Goal: Task Accomplishment & Management: Use online tool/utility

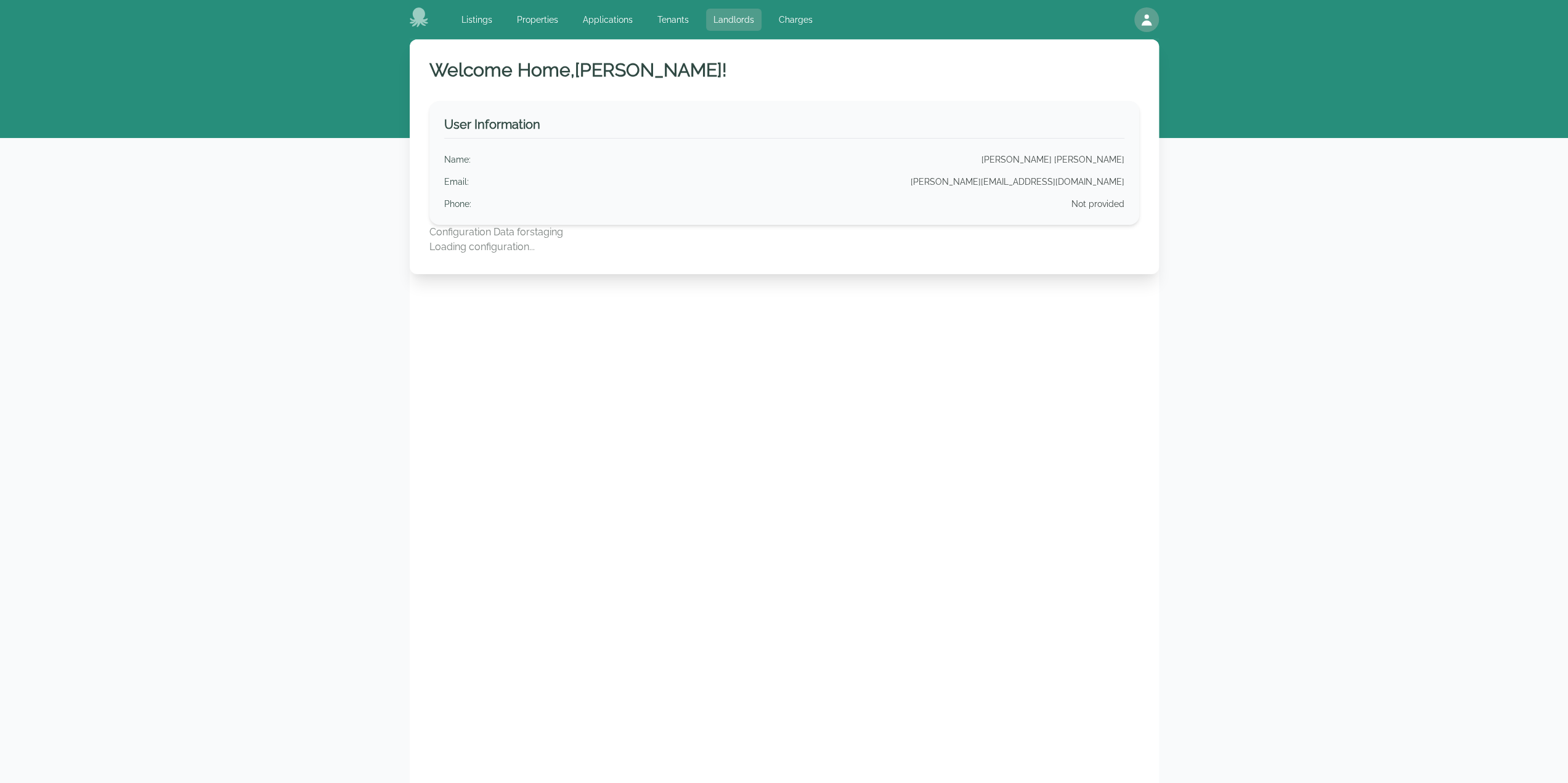
click at [721, 14] on link "Landlords" at bounding box center [734, 19] width 56 height 22
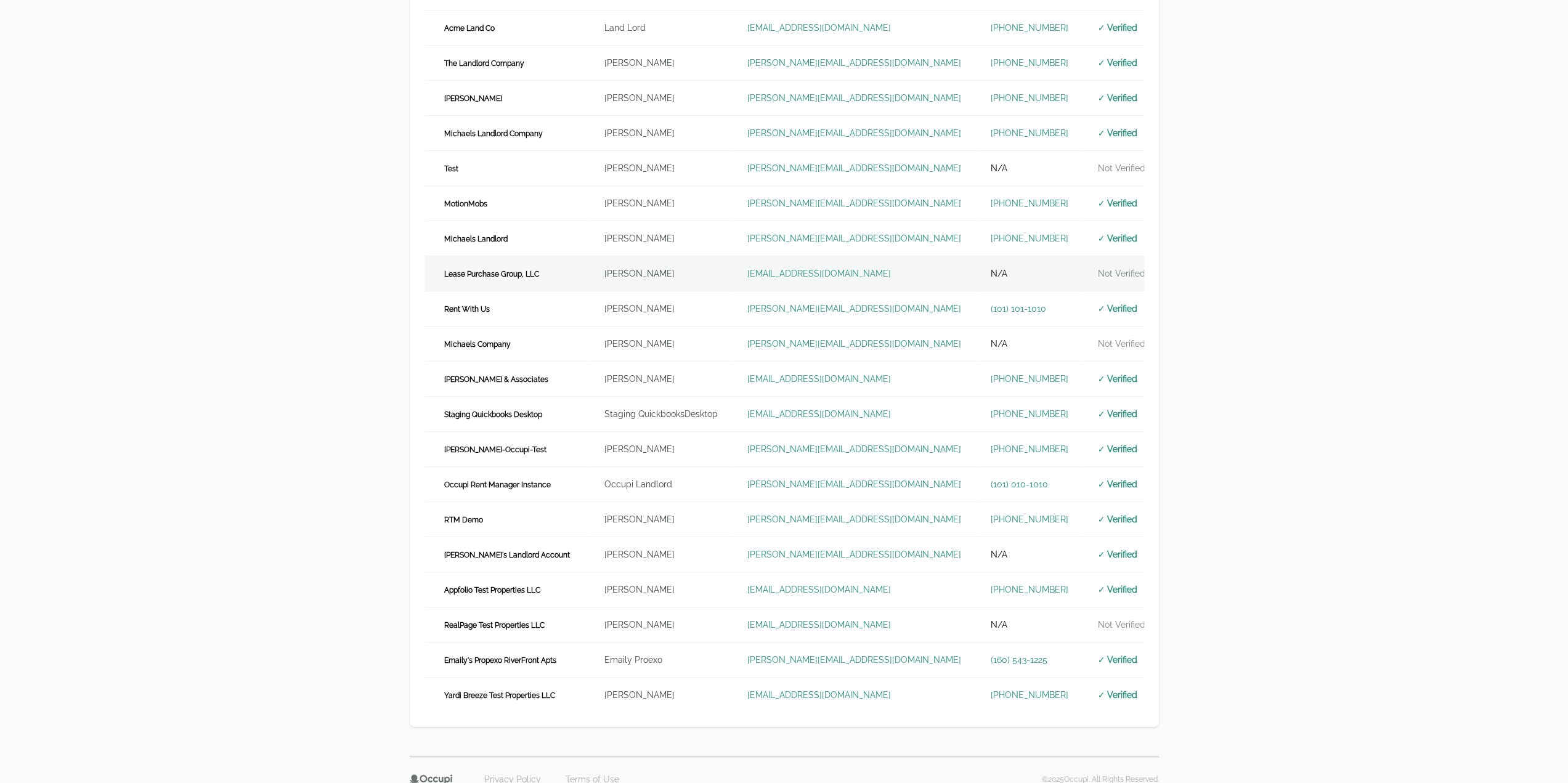
scroll to position [262, 0]
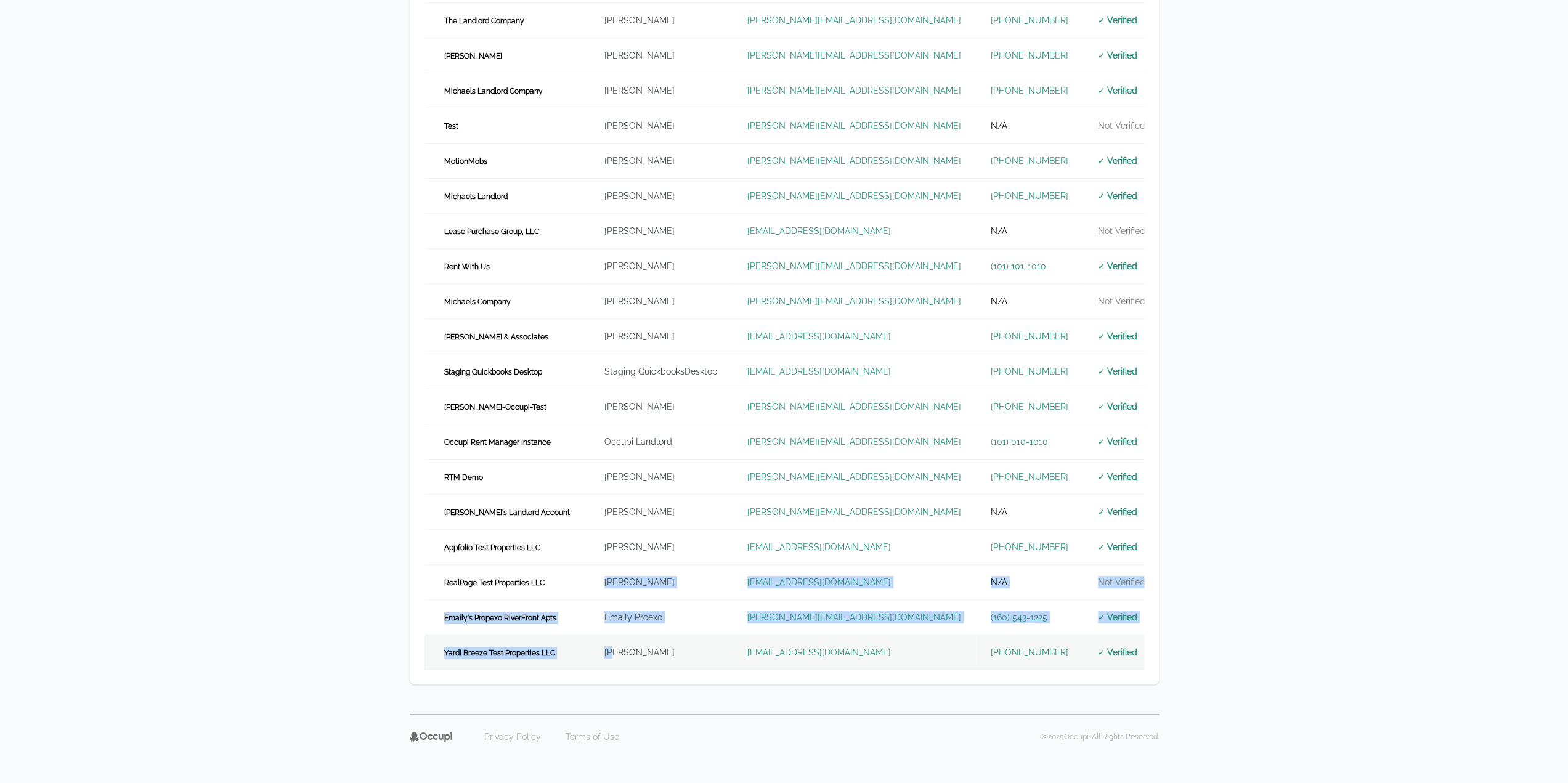
drag, startPoint x: 576, startPoint y: 590, endPoint x: 597, endPoint y: 660, distance: 73.1
click at [597, 662] on tbody "Andrew's Test Company Andrew LandlordTester andrew@motionmobs.com (111) 111-111…" at bounding box center [809, 266] width 770 height 807
click at [597, 660] on td "[PERSON_NAME]" at bounding box center [661, 653] width 143 height 35
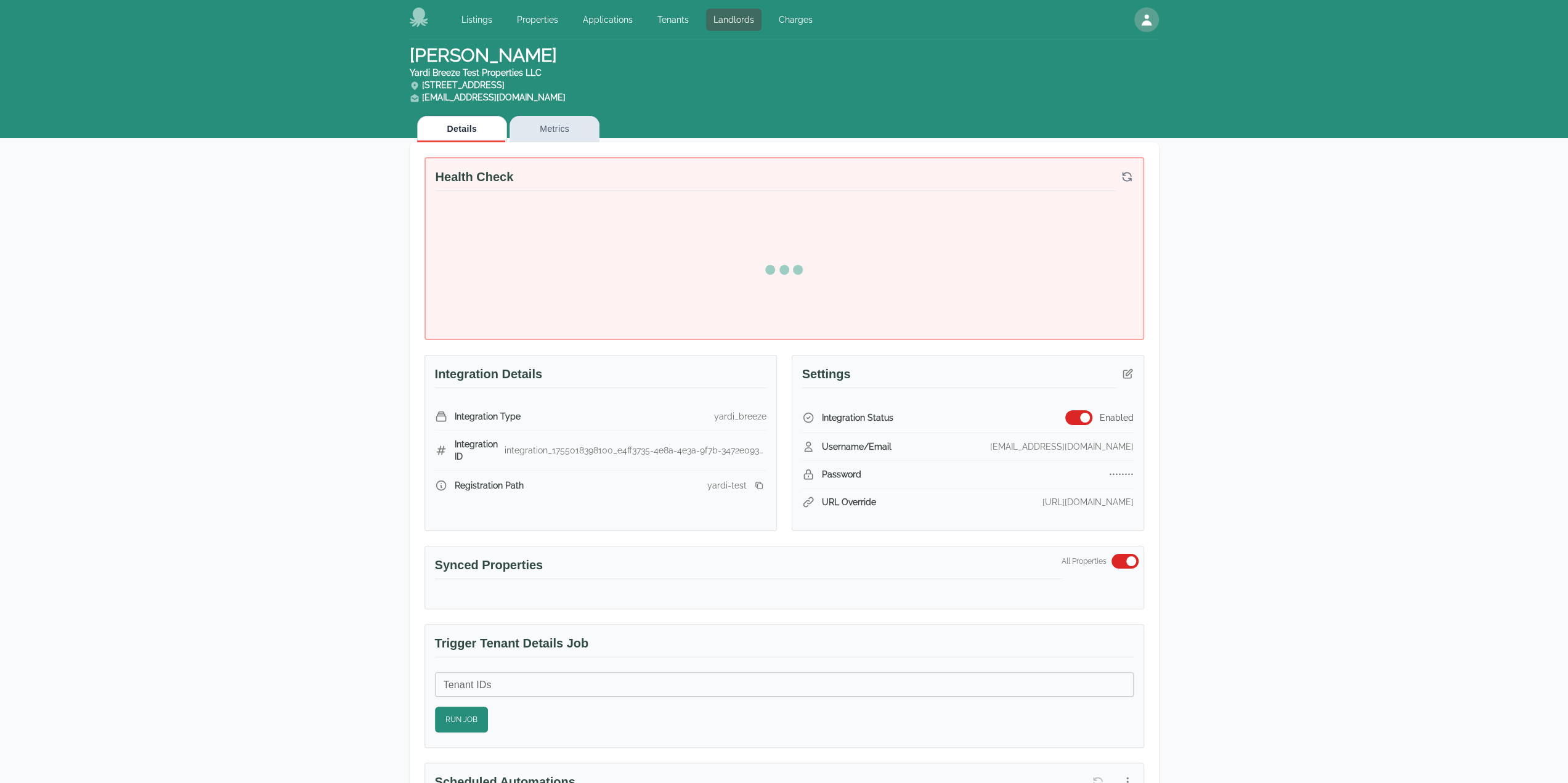
click at [1461, 540] on div "John Appleseed Yardi Breeze Test Properties LLC 2100 Cameron Circle Birmingham,…" at bounding box center [784, 729] width 1568 height 1379
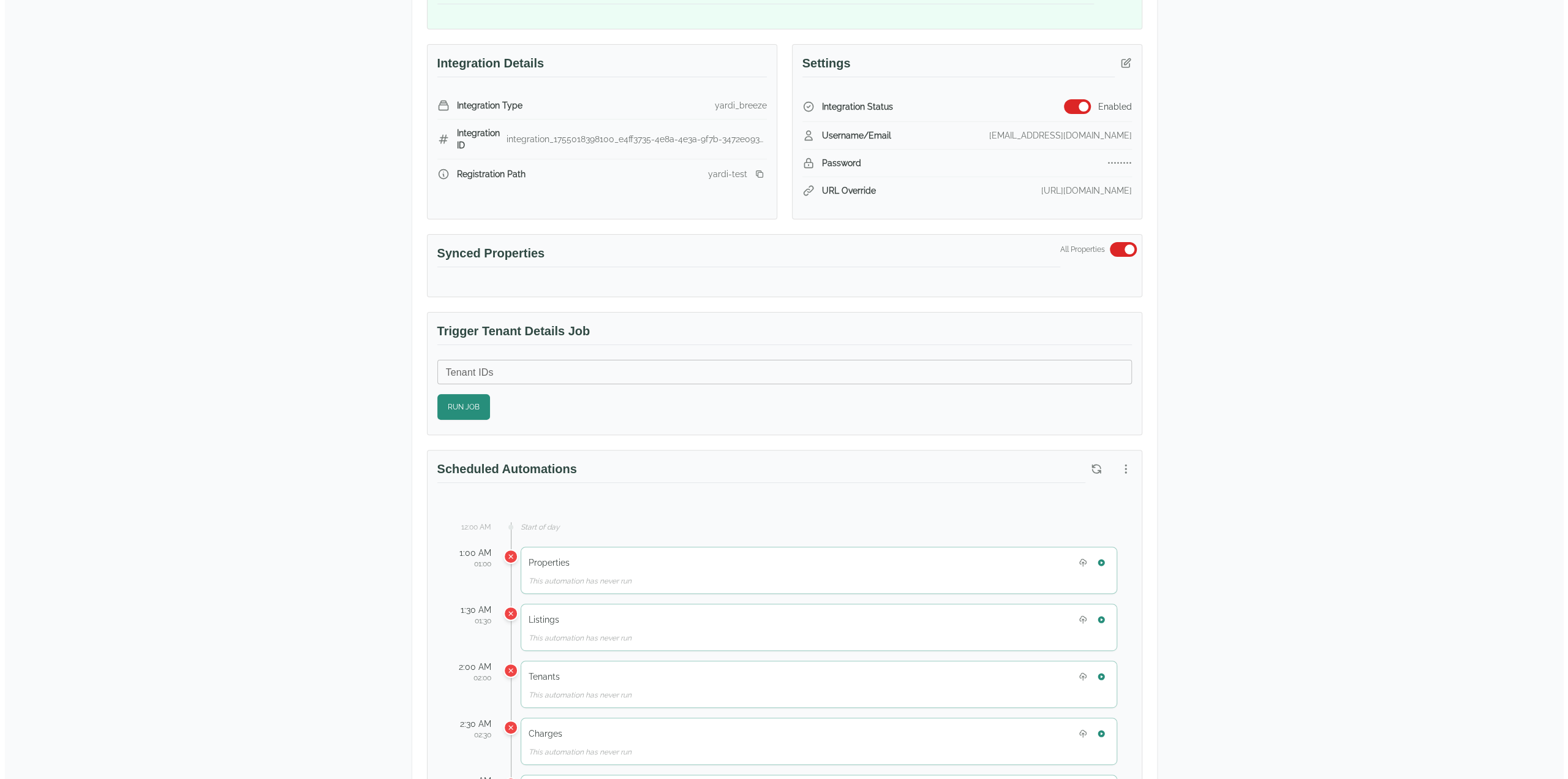
scroll to position [306, 0]
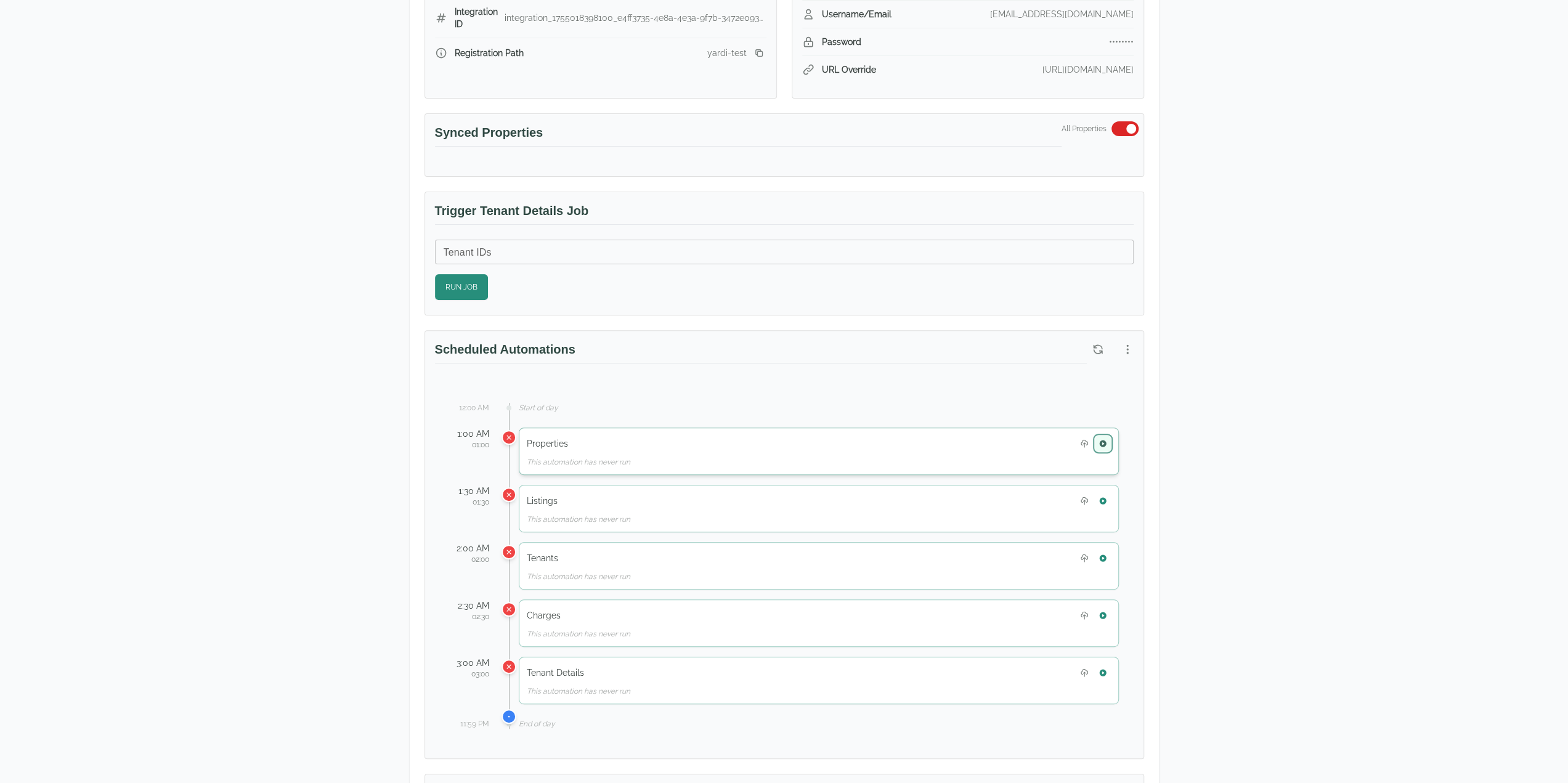
click at [1103, 440] on icon "button" at bounding box center [1103, 444] width 8 height 8
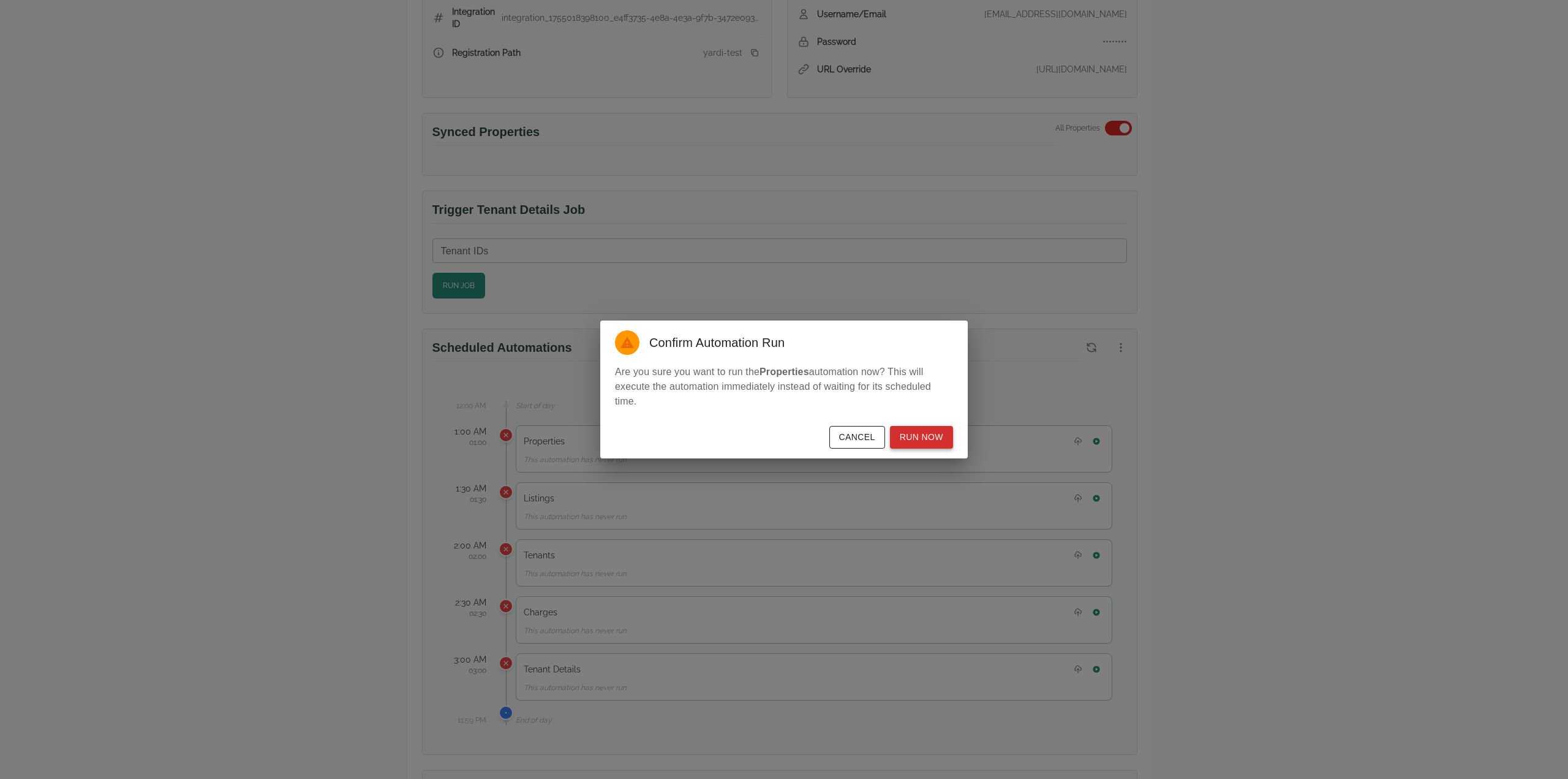
click at [932, 443] on button "Run Now" at bounding box center [921, 437] width 63 height 23
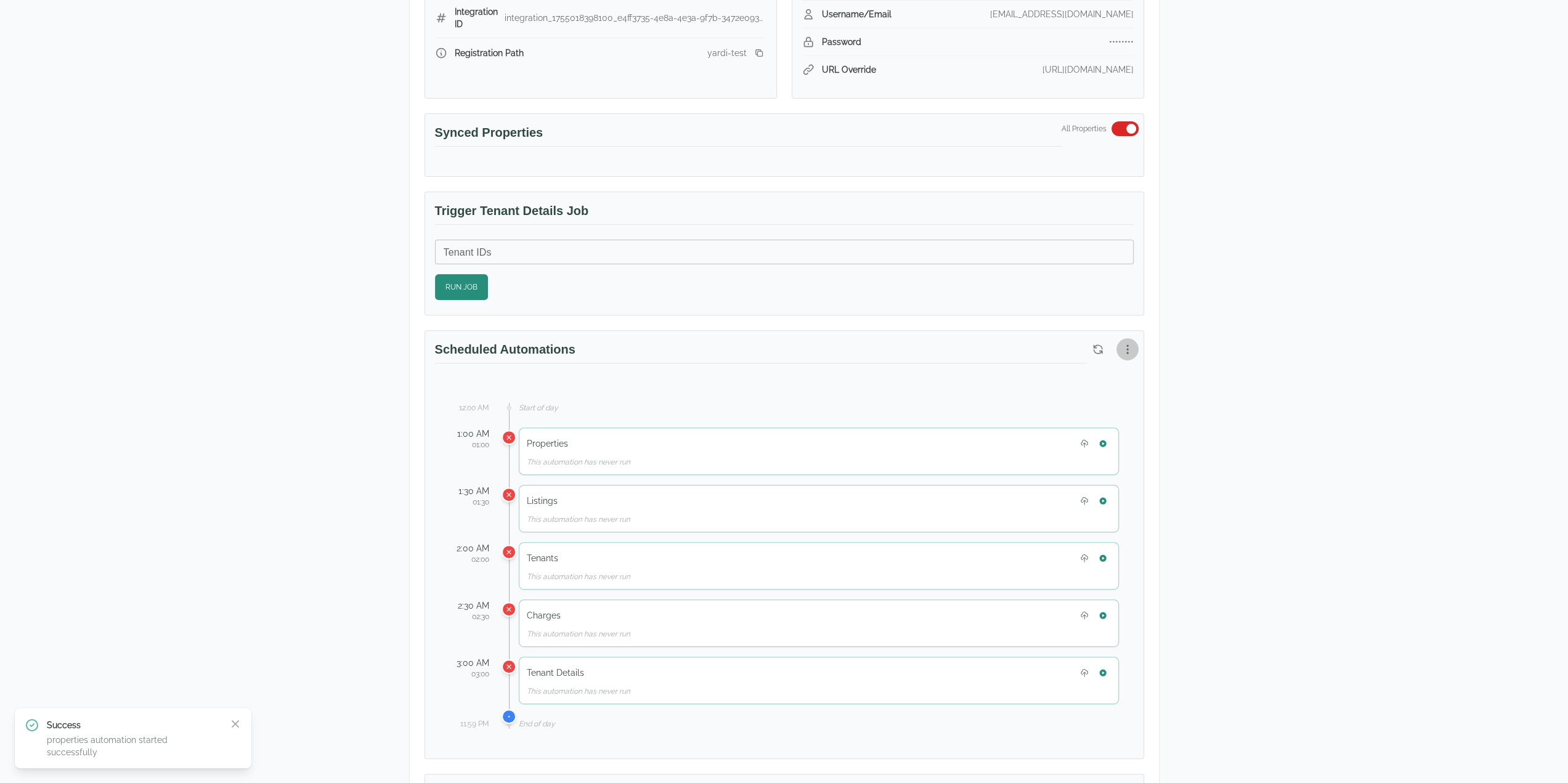
click at [1125, 352] on button "button" at bounding box center [1127, 349] width 22 height 22
click at [1079, 397] on span "View Automation History" at bounding box center [1068, 395] width 109 height 15
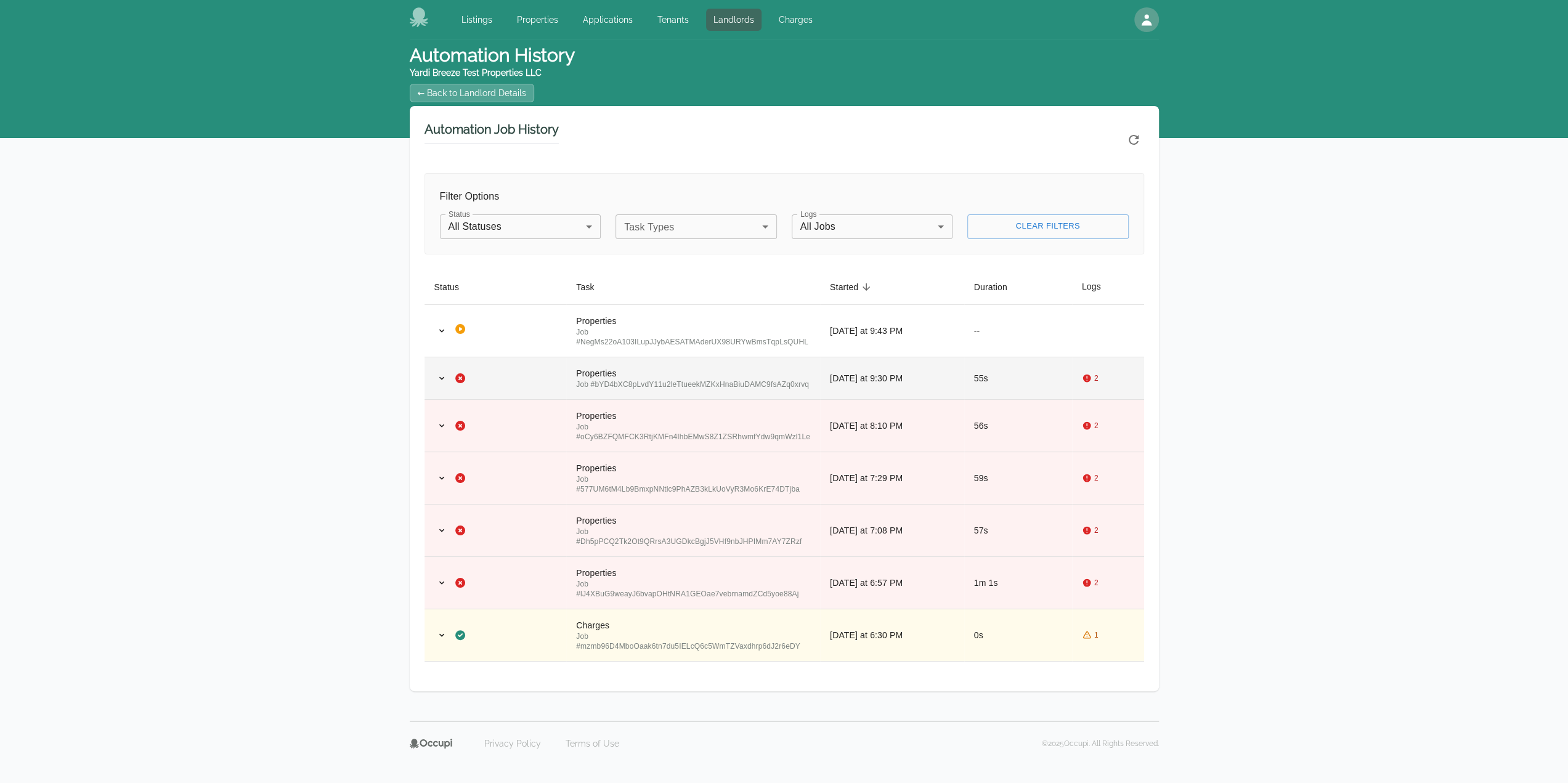
click at [1073, 376] on td "2" at bounding box center [1108, 378] width 72 height 42
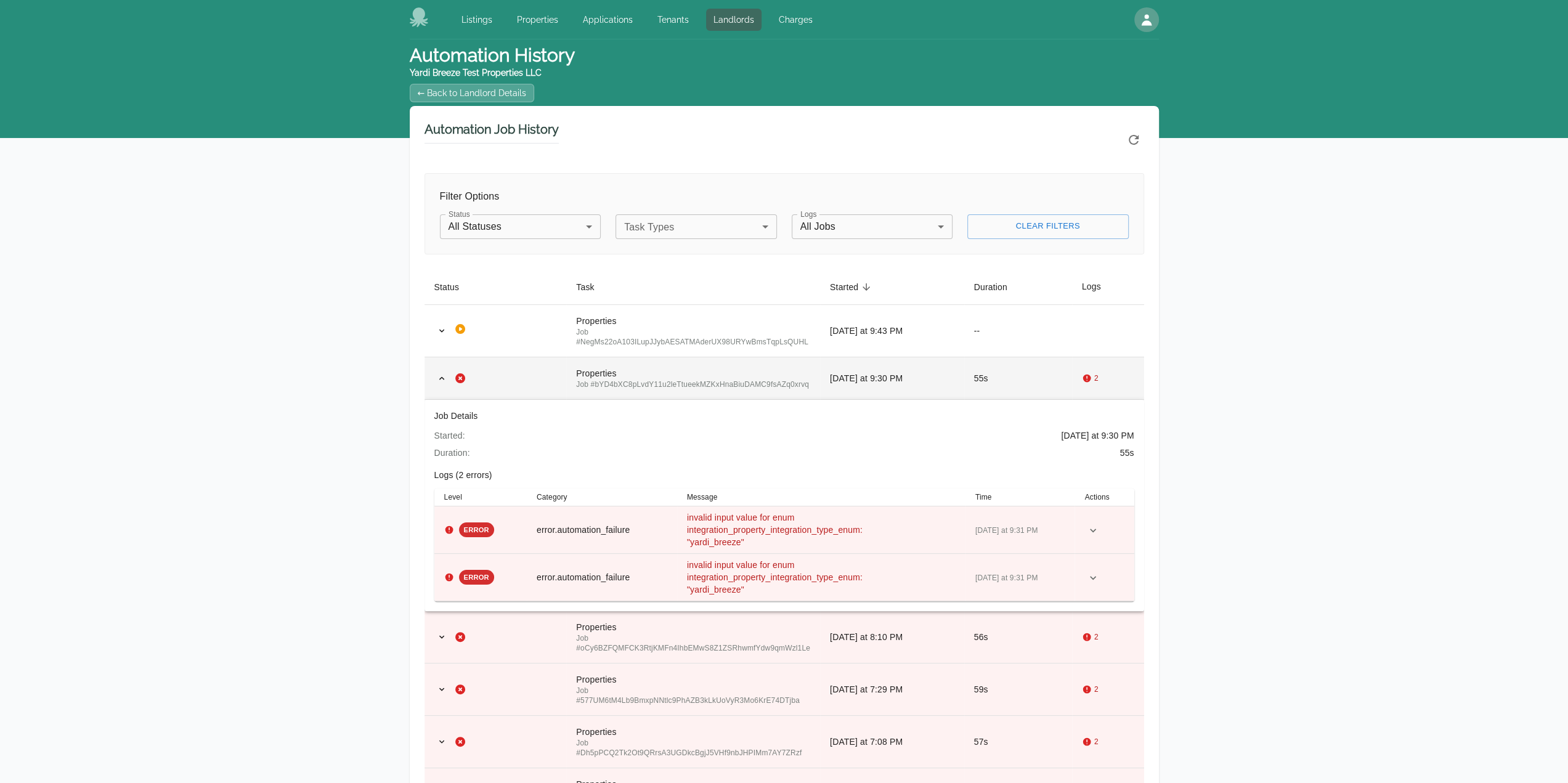
click at [1050, 373] on td "55s" at bounding box center [1019, 378] width 108 height 42
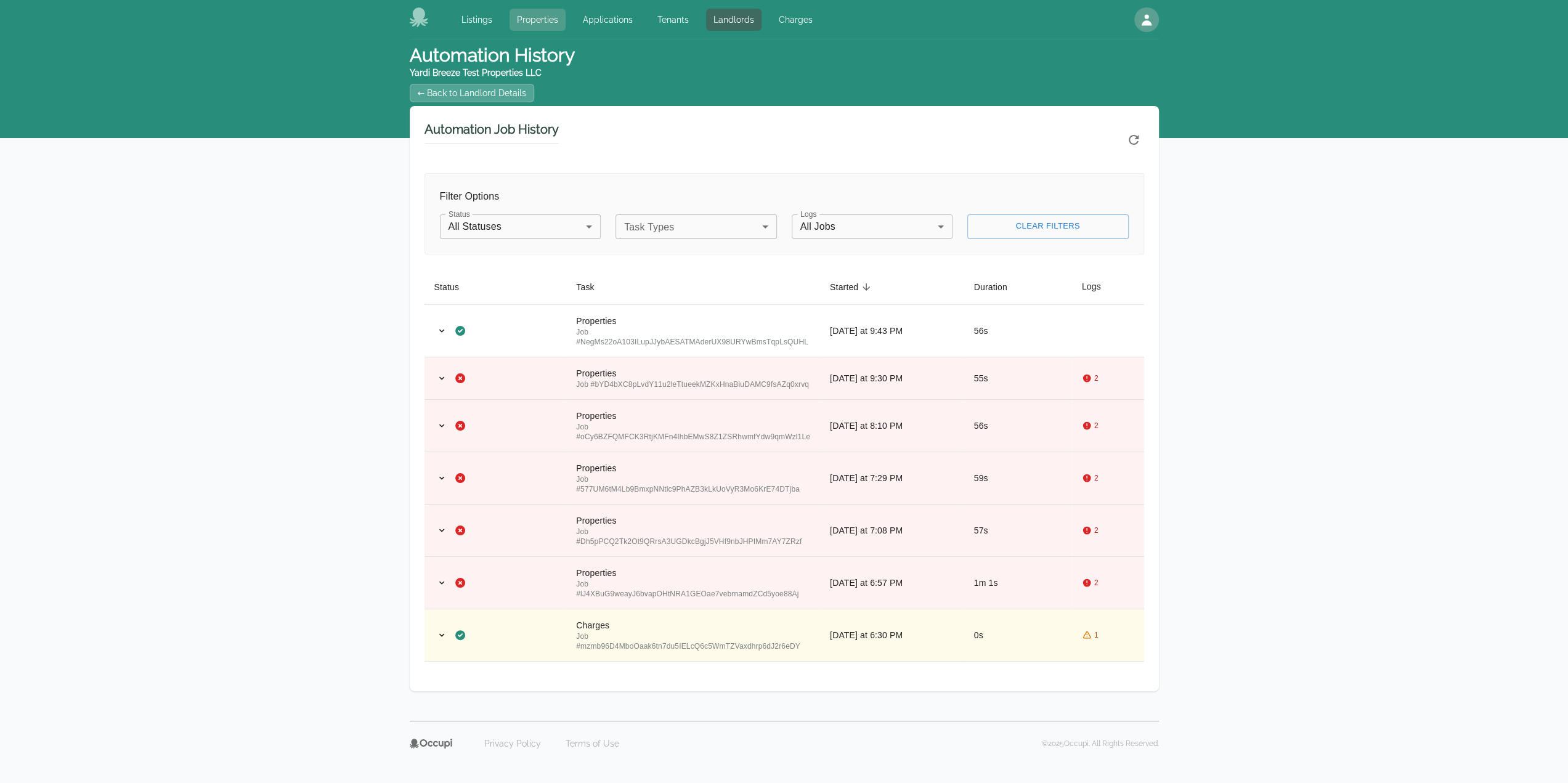
click at [546, 14] on link "Properties" at bounding box center [538, 19] width 56 height 22
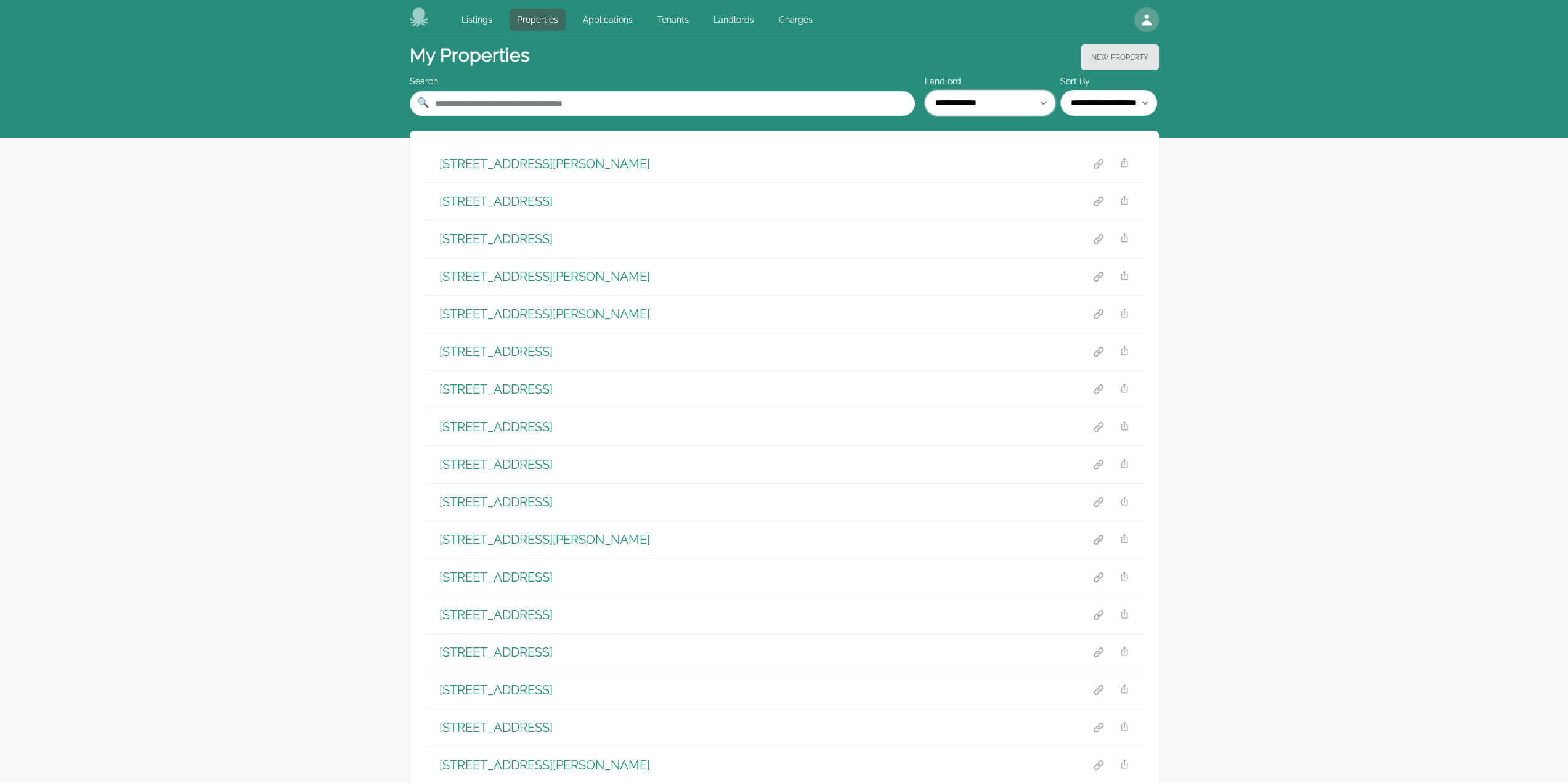
click at [980, 103] on select "**********" at bounding box center [990, 103] width 131 height 26
select select "**"
click at [925, 90] on select "**********" at bounding box center [990, 103] width 131 height 26
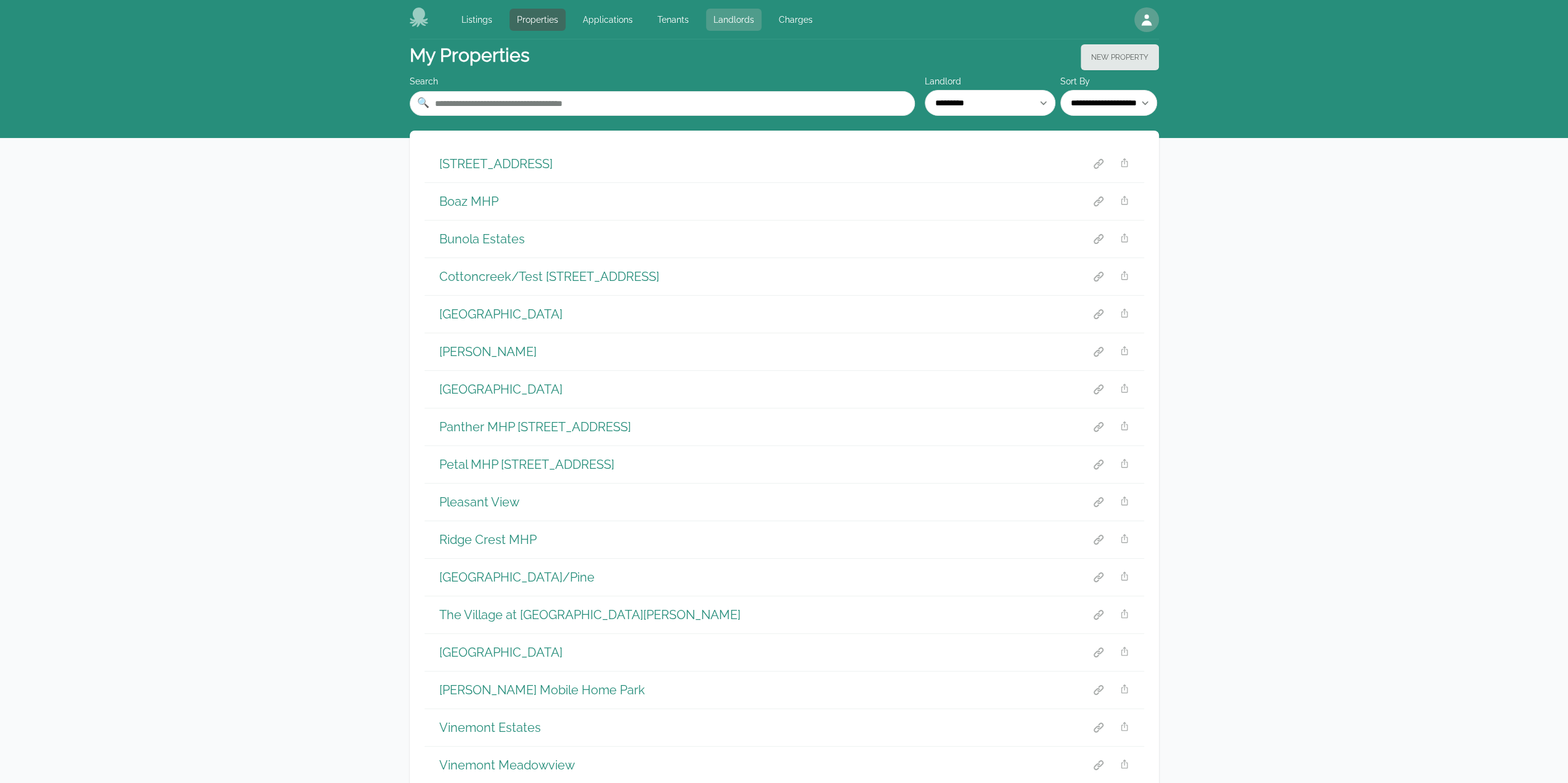
click at [735, 9] on link "Landlords" at bounding box center [734, 19] width 56 height 22
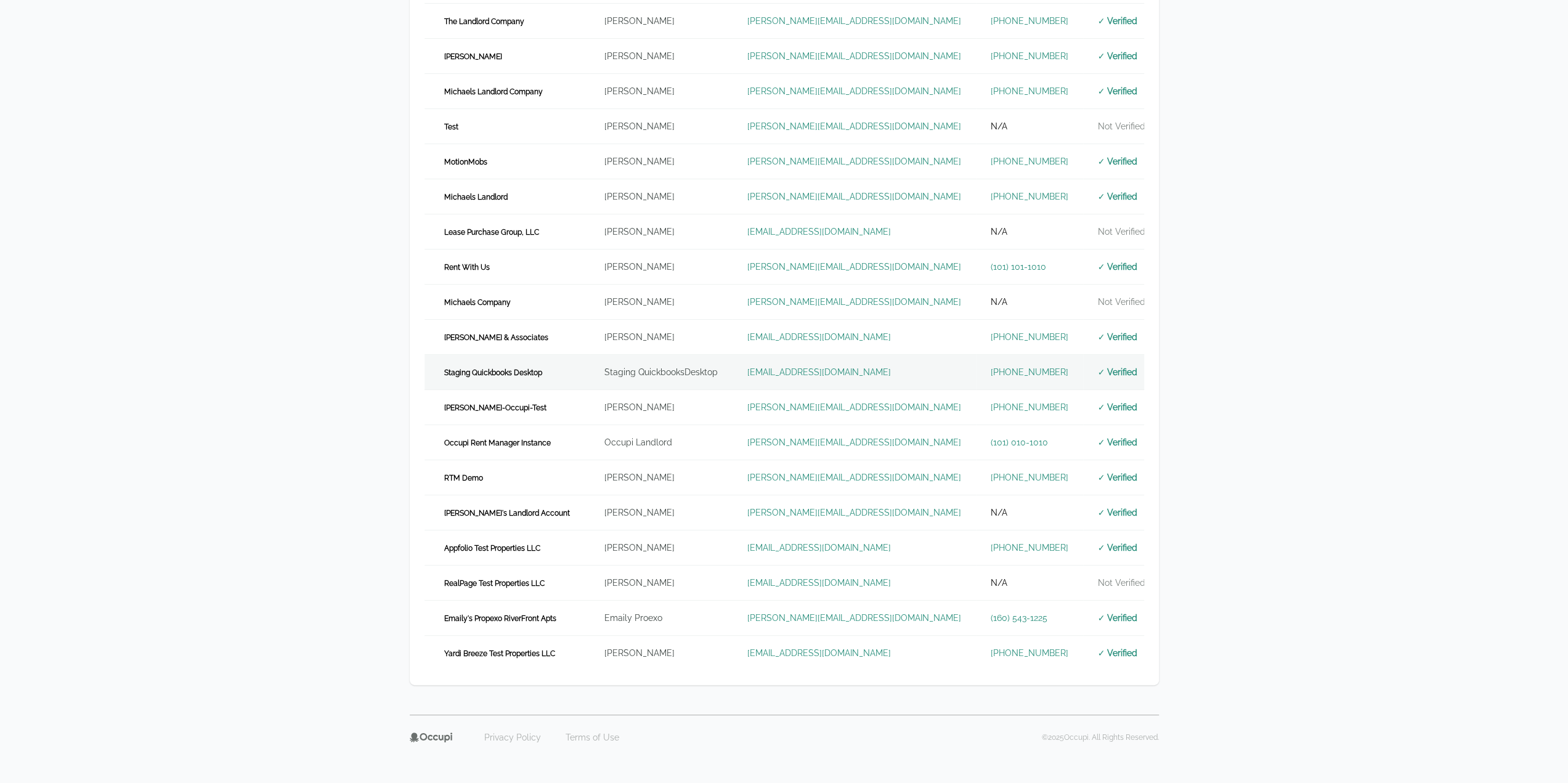
scroll to position [262, 0]
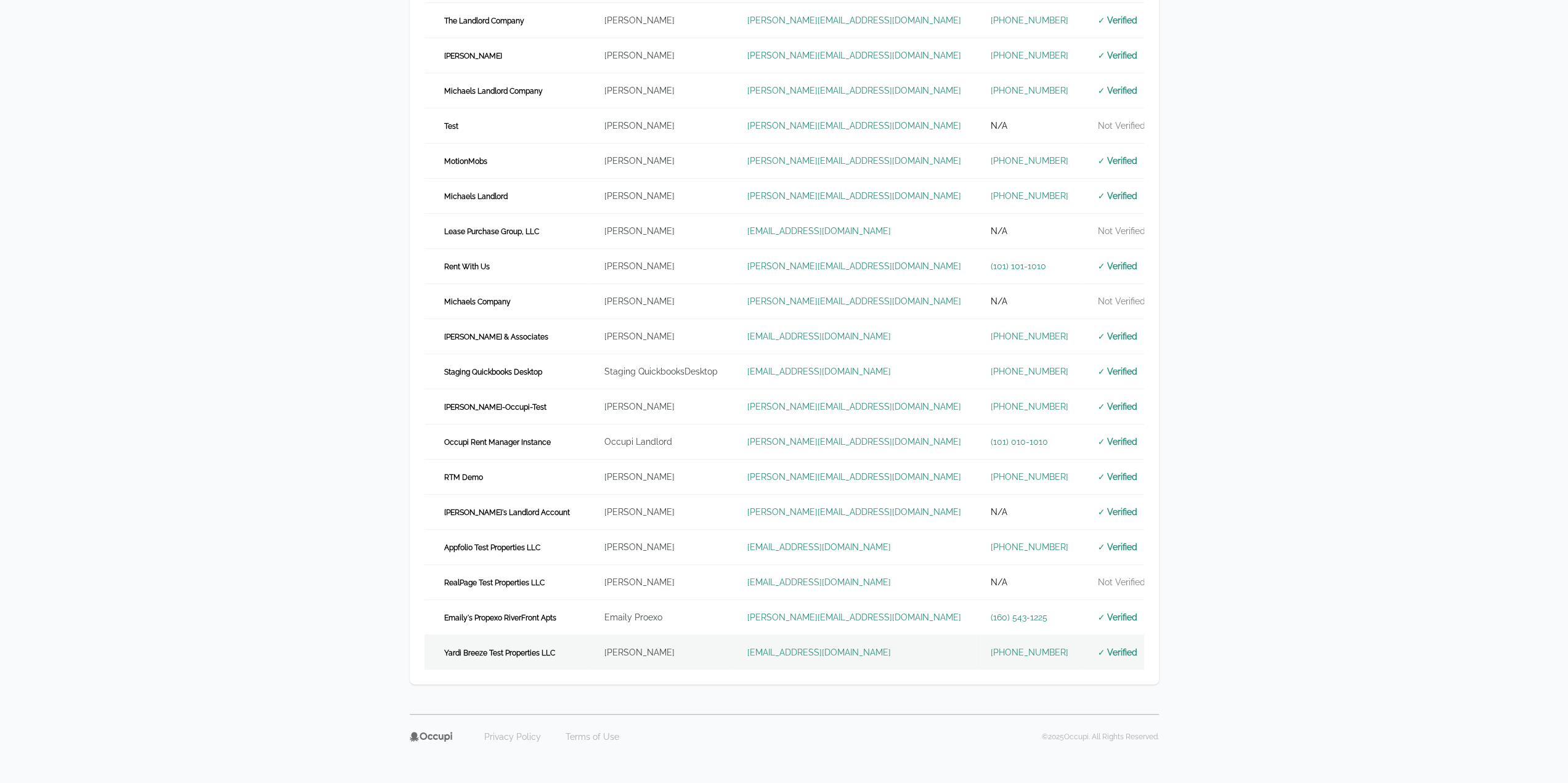
click at [696, 643] on td "[PERSON_NAME]" at bounding box center [661, 653] width 143 height 35
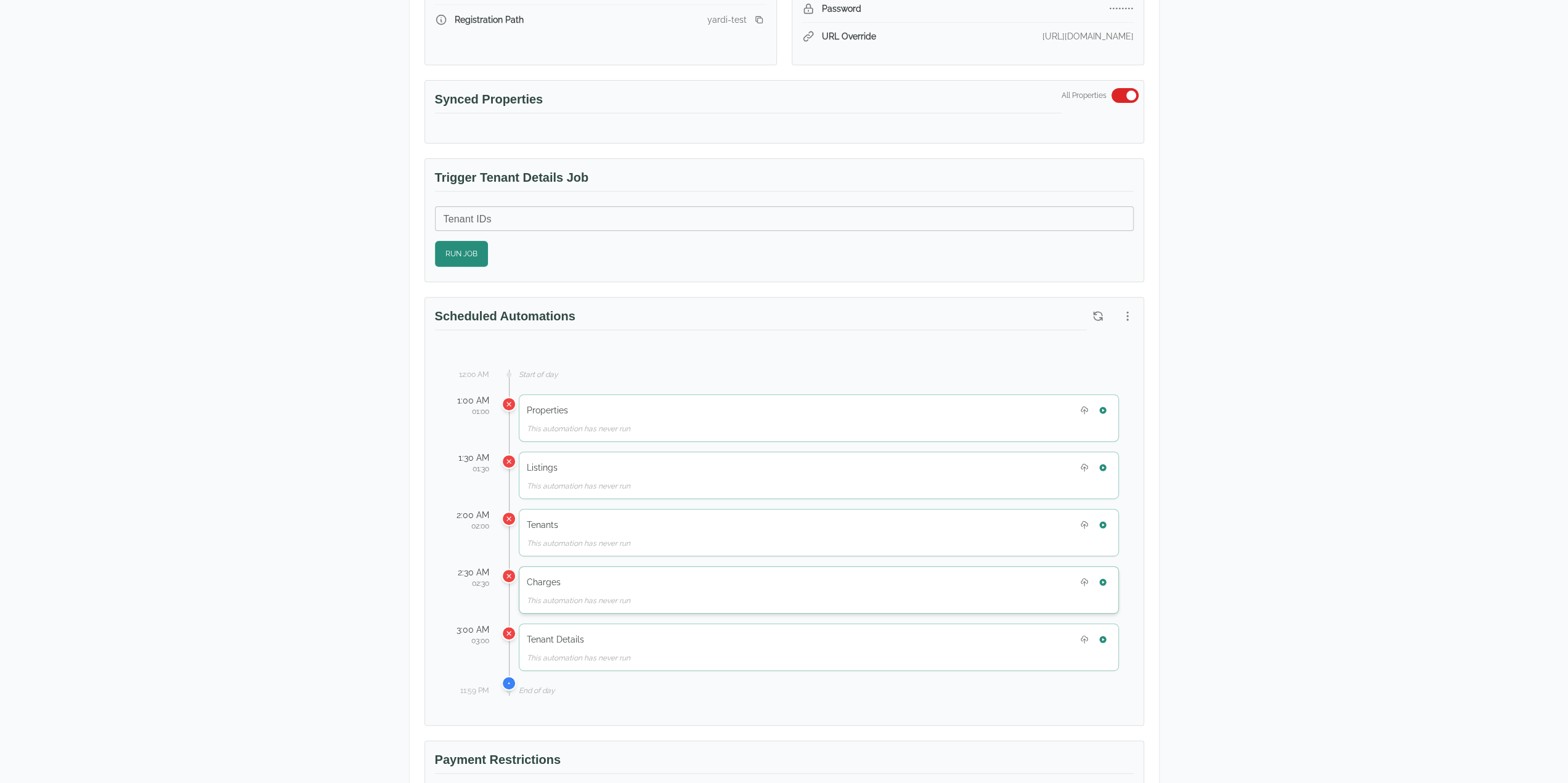
scroll to position [431, 0]
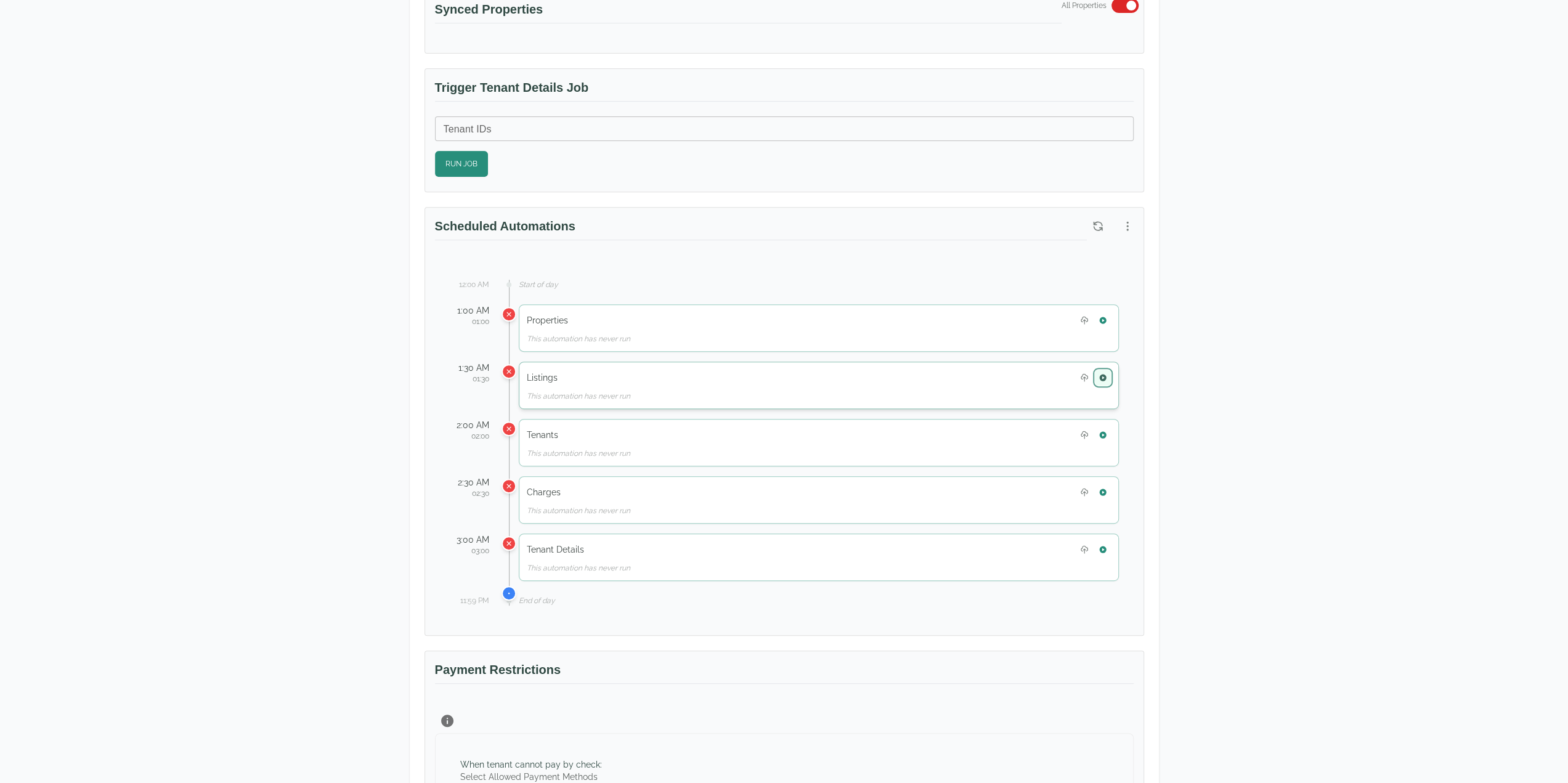
click at [1104, 374] on icon "button" at bounding box center [1103, 377] width 7 height 7
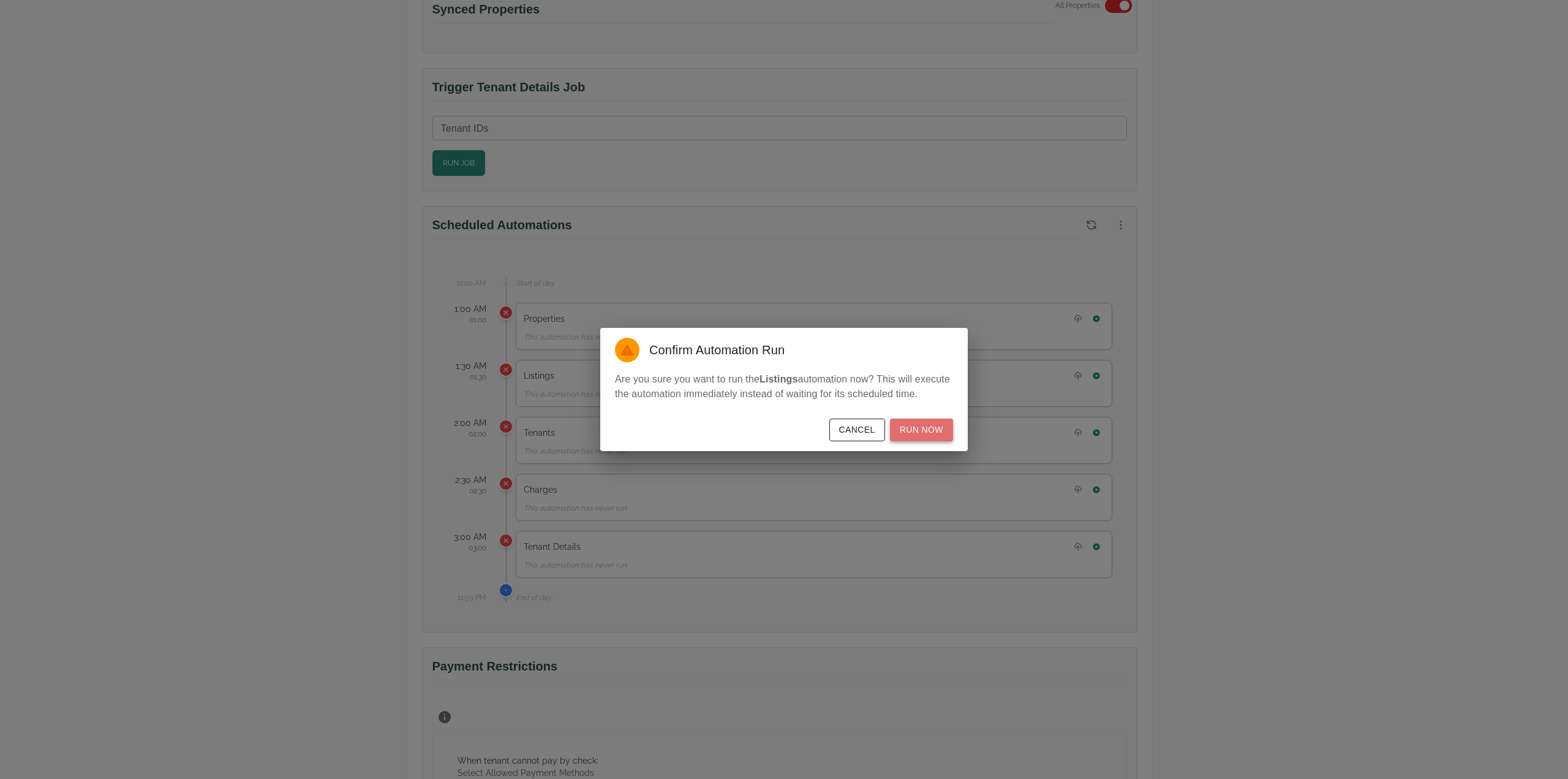
click at [926, 428] on button "Run Now" at bounding box center [921, 430] width 63 height 23
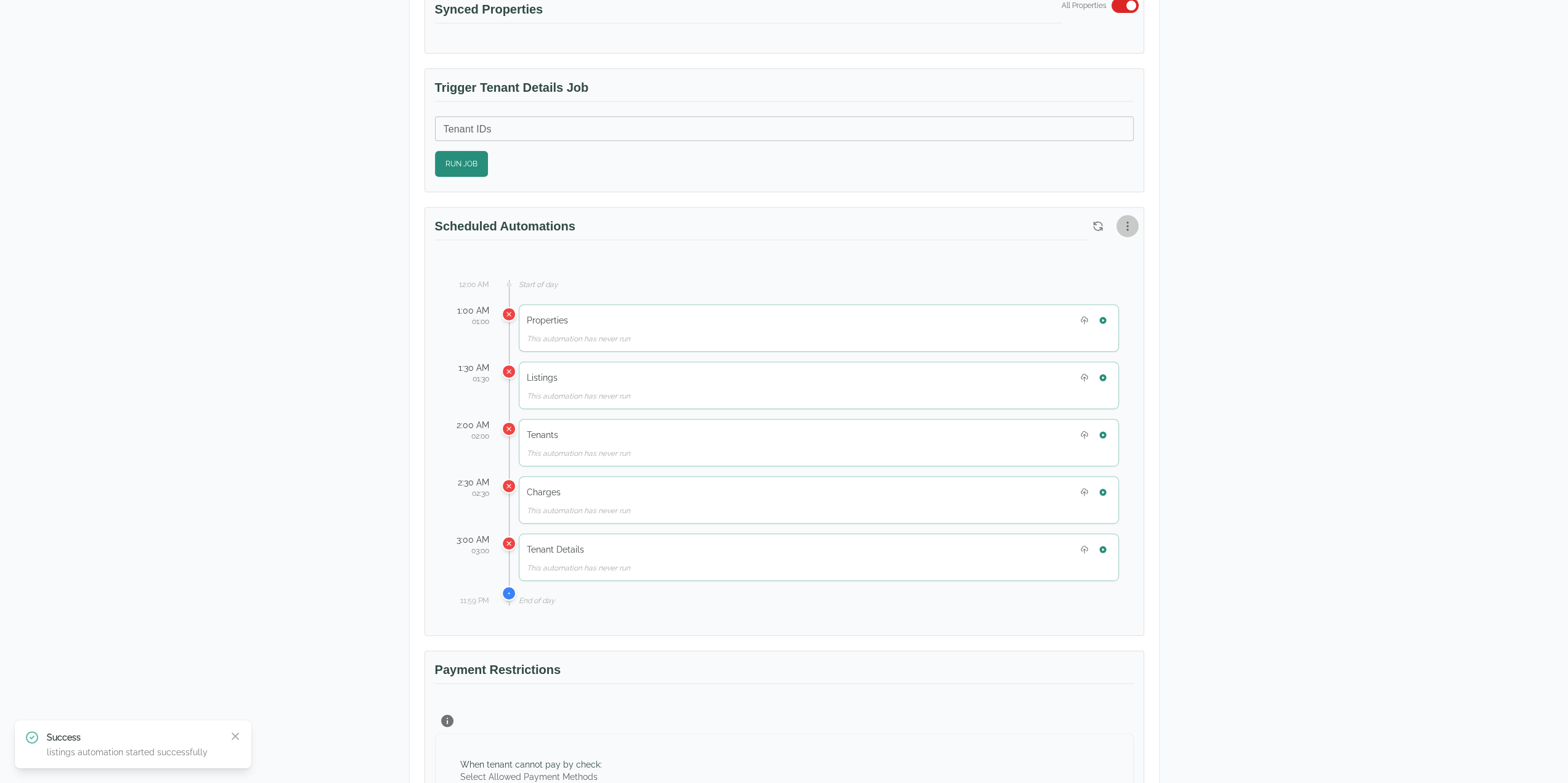
click at [1119, 227] on button "button" at bounding box center [1127, 226] width 22 height 22
click at [1100, 268] on span "View Automation History" at bounding box center [1068, 272] width 109 height 15
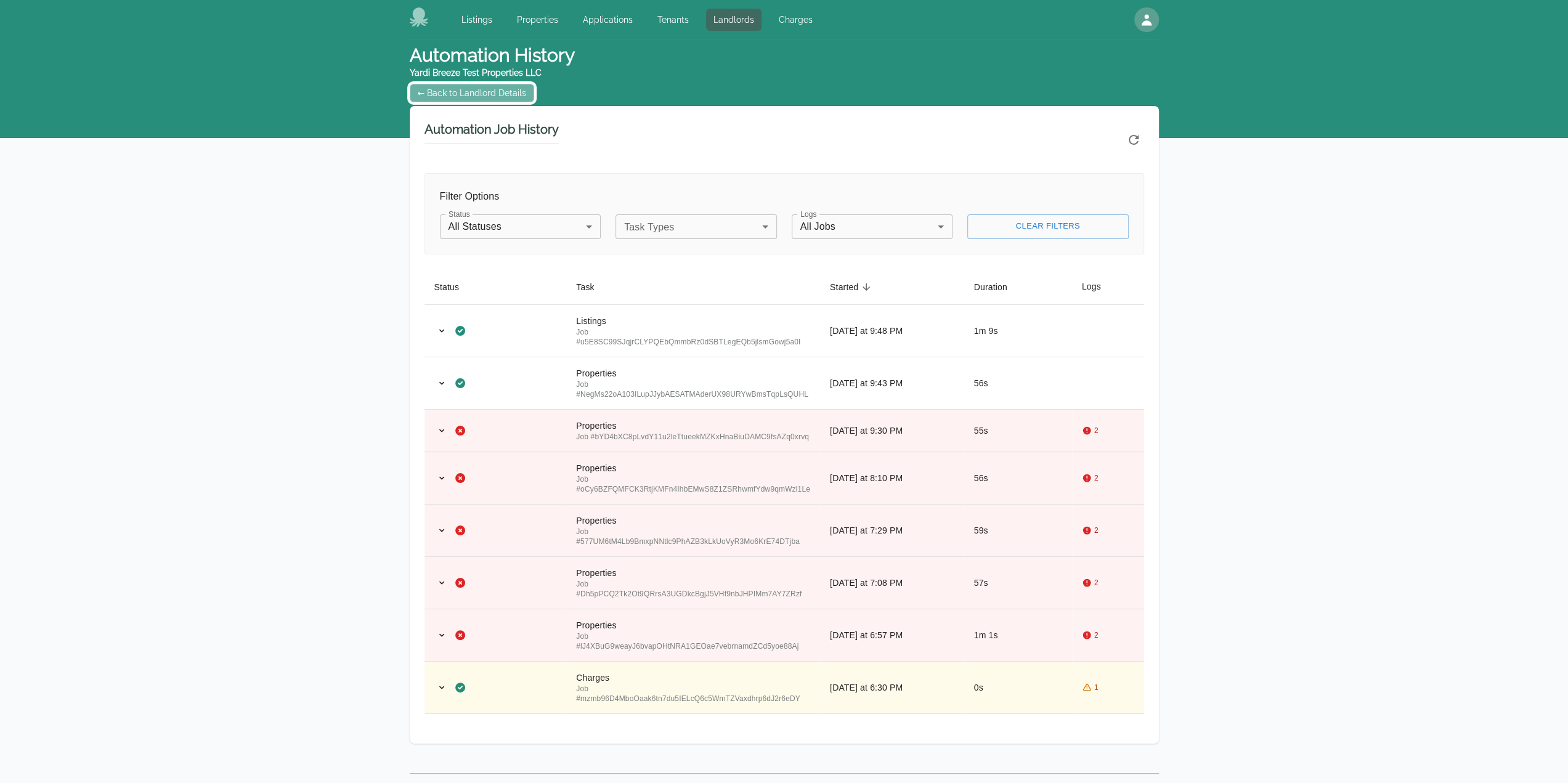
click at [435, 90] on link "← Back to Landlord Details" at bounding box center [473, 93] width 125 height 19
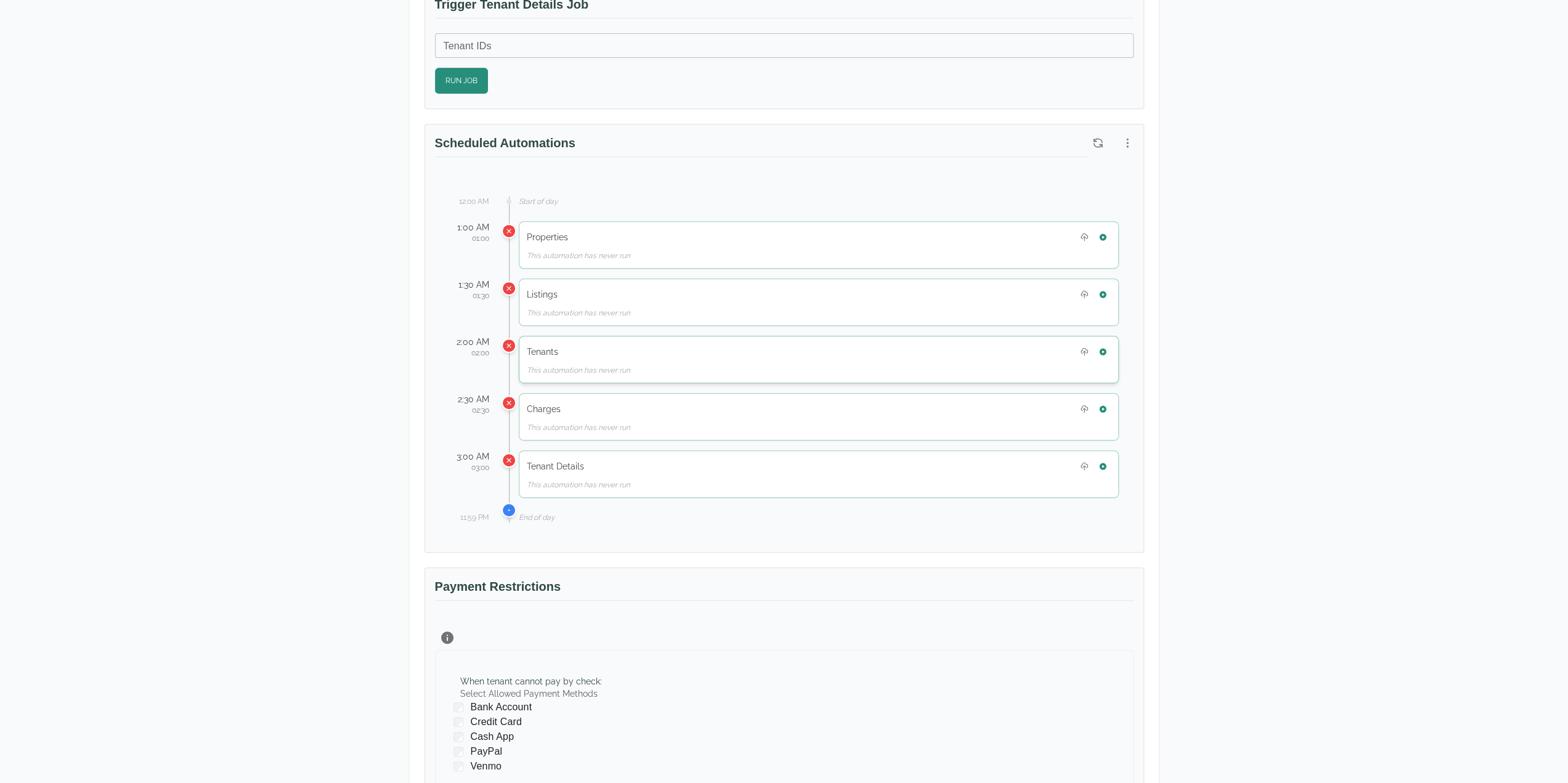
scroll to position [554, 0]
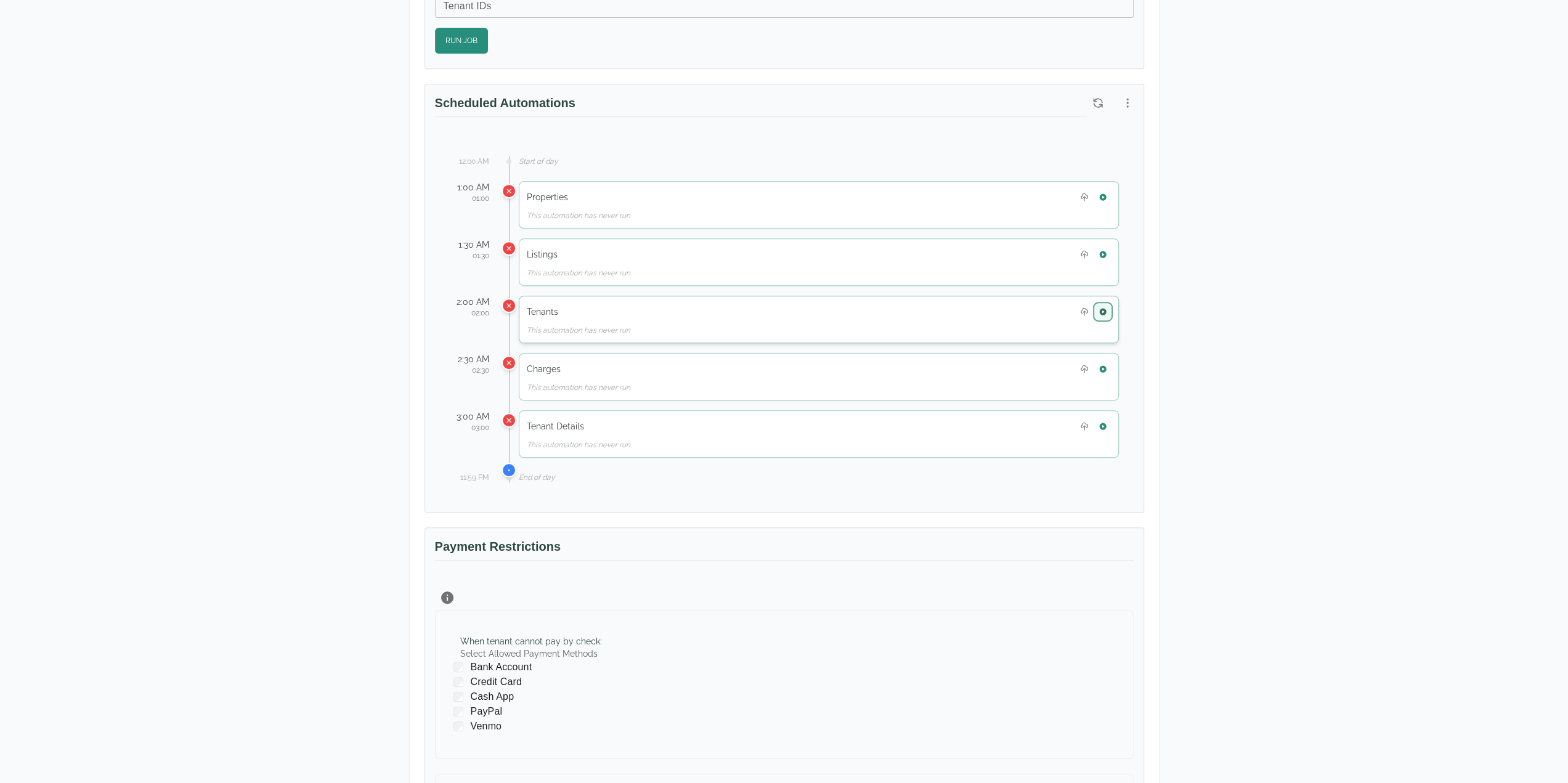
click at [1106, 308] on icon "button" at bounding box center [1103, 311] width 7 height 7
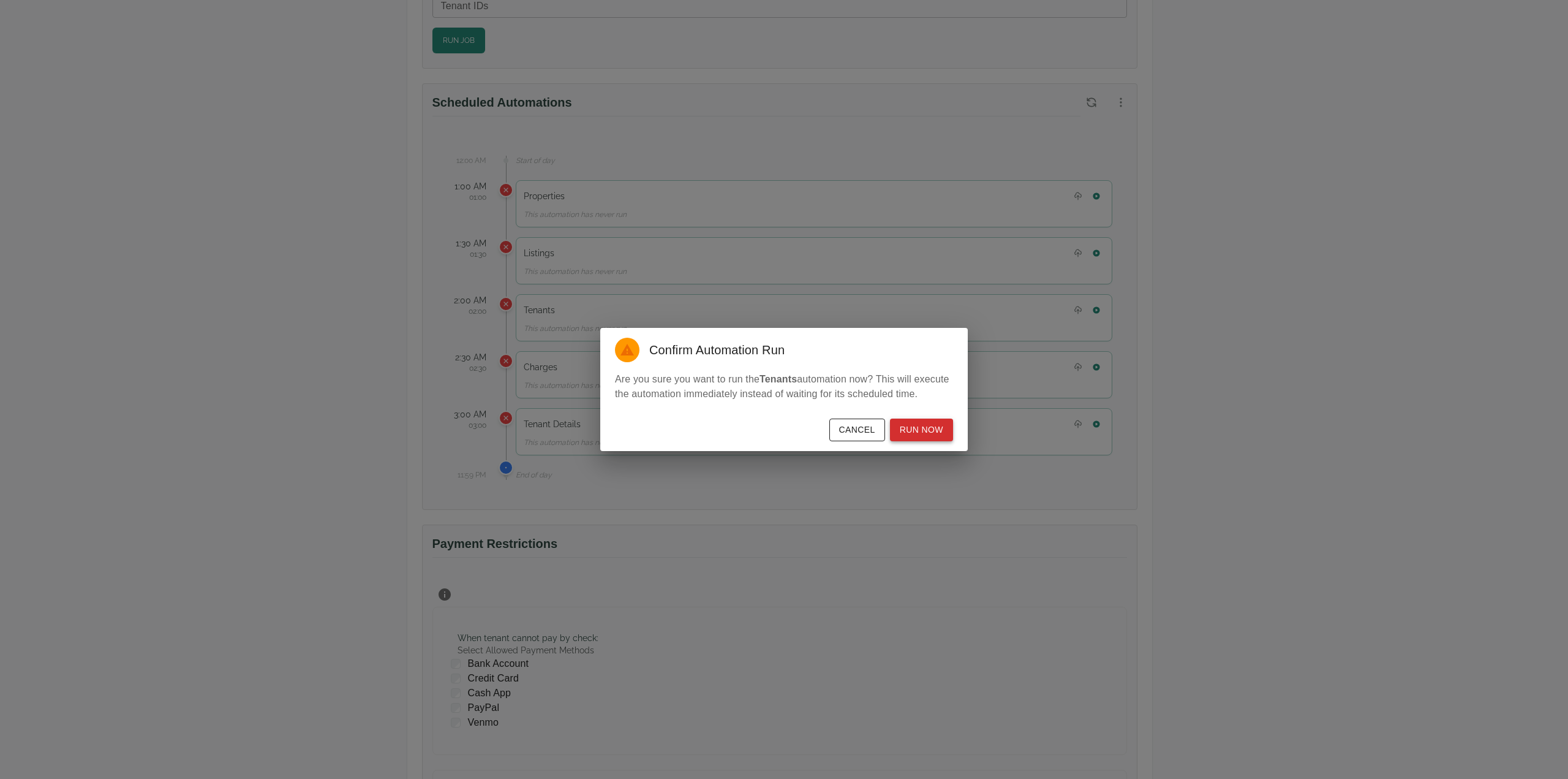
click at [909, 426] on button "Run Now" at bounding box center [921, 430] width 63 height 23
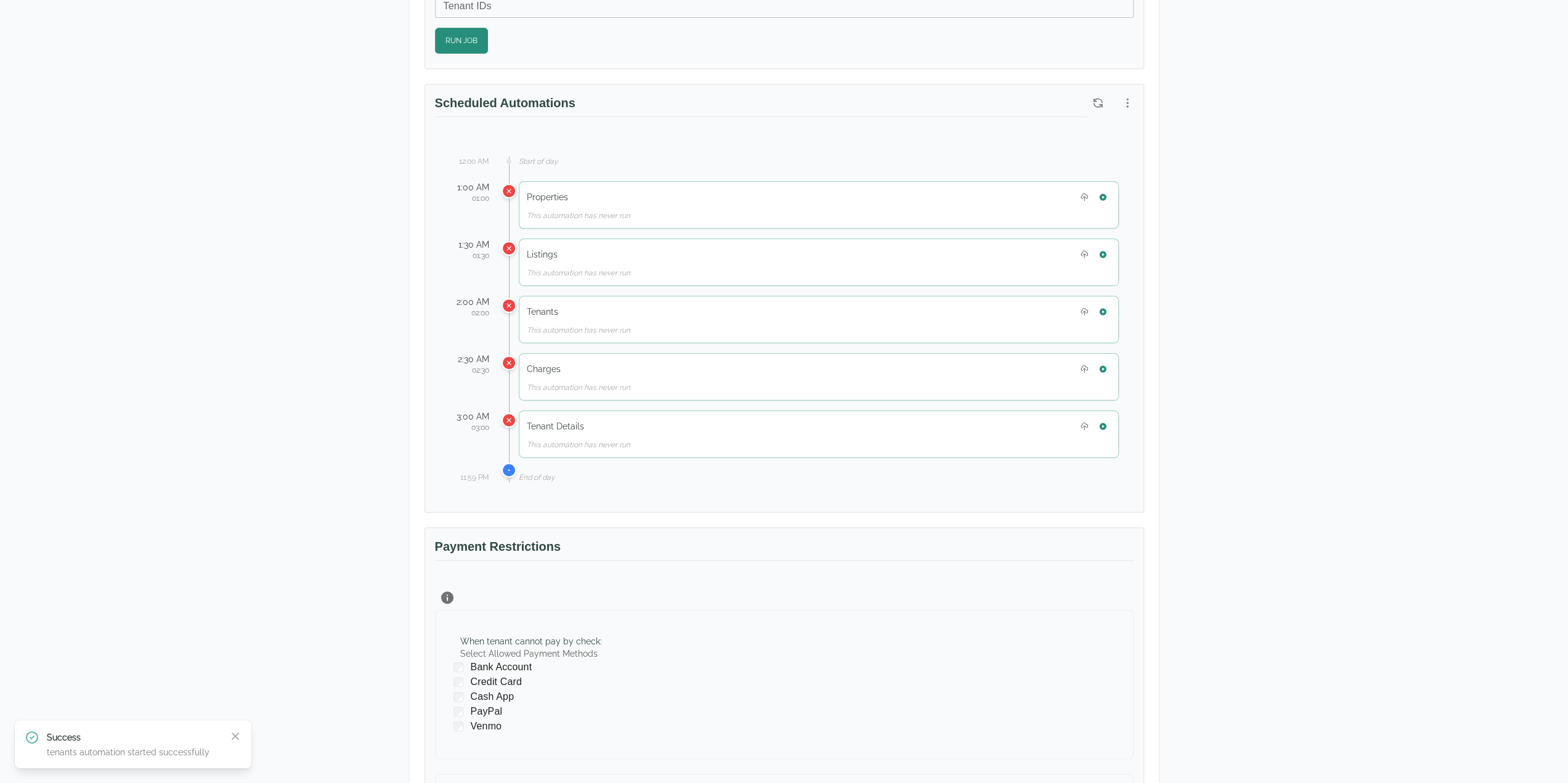
click at [1373, 382] on div "John Appleseed Yardi Breeze Test Properties LLC 2100 Cameron Circle Birmingham,…" at bounding box center [784, 251] width 1568 height 1531
click at [1122, 101] on icon "button" at bounding box center [1127, 103] width 13 height 13
click at [1086, 154] on span "View Automation History" at bounding box center [1068, 148] width 109 height 15
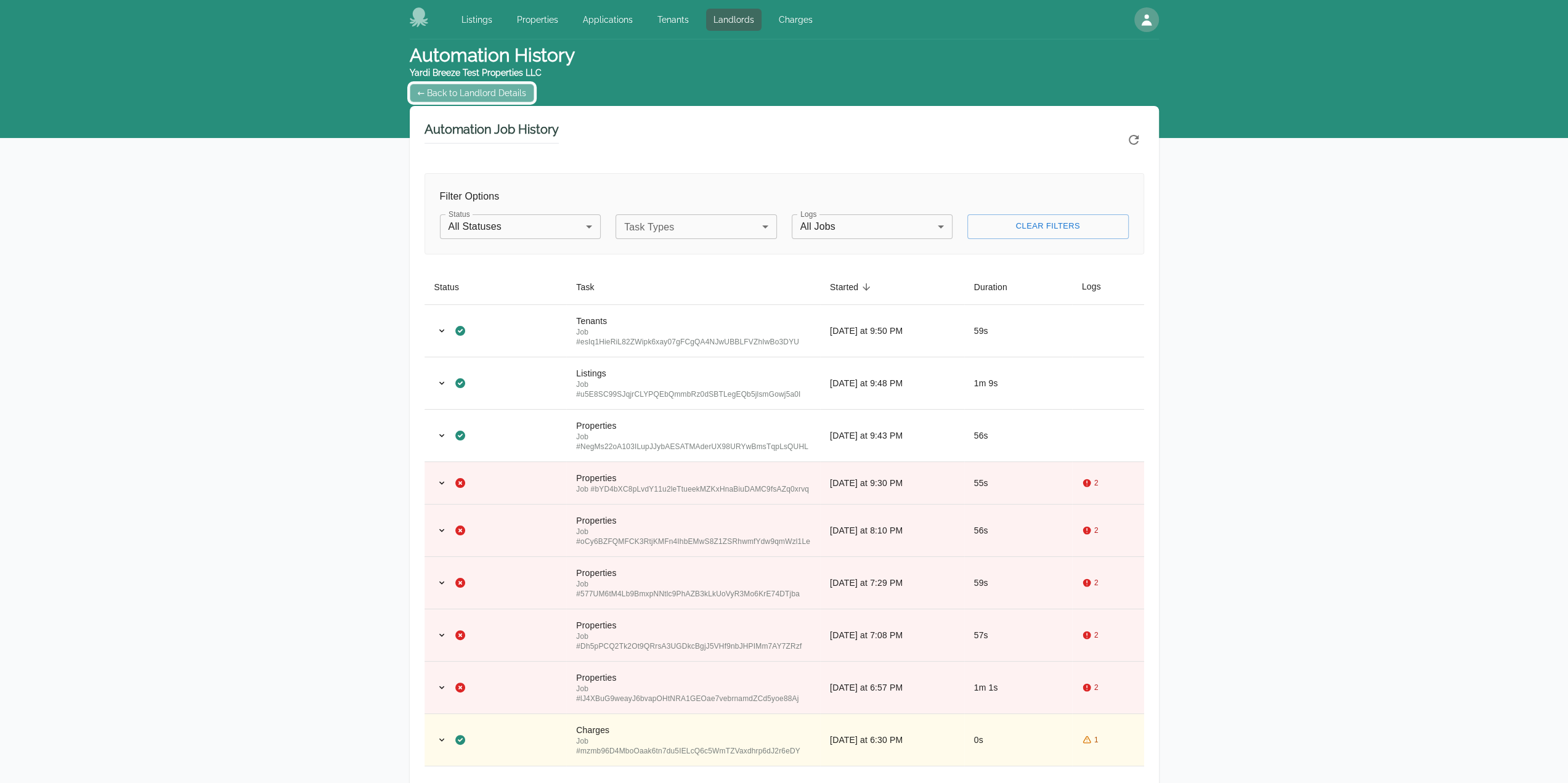
click at [480, 93] on link "← Back to Landlord Details" at bounding box center [473, 93] width 125 height 19
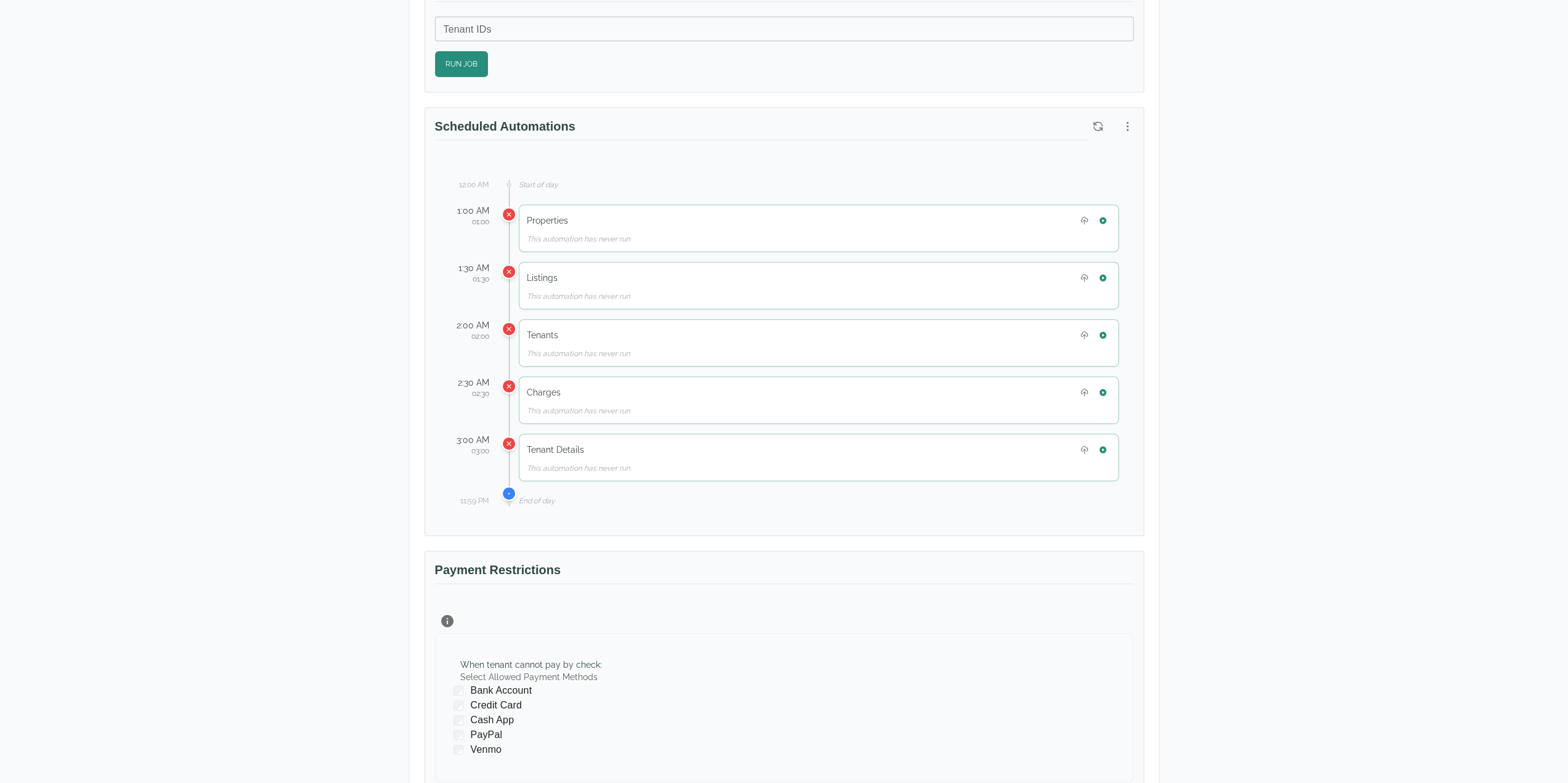
scroll to position [554, 0]
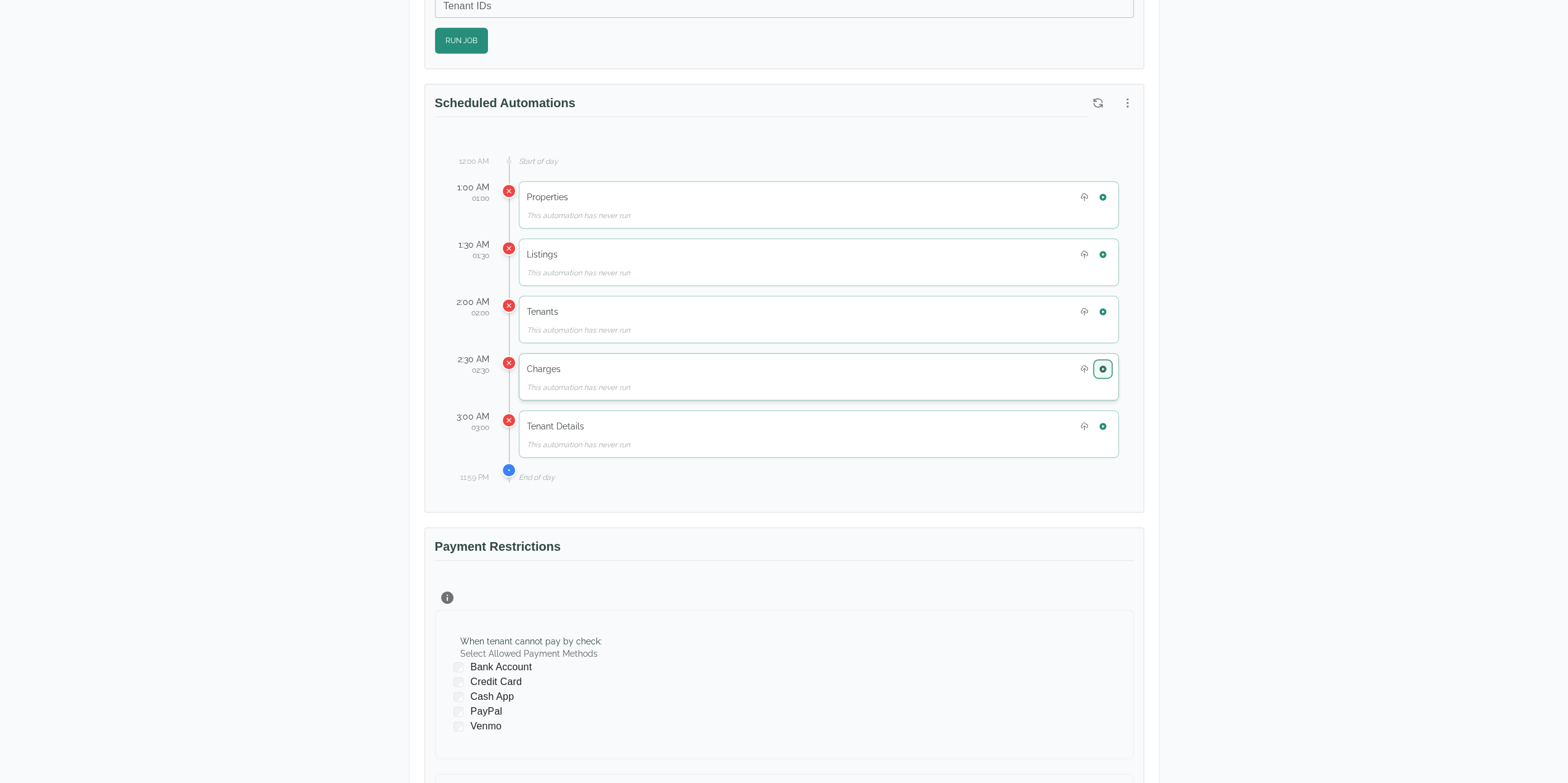
click at [1105, 365] on icon "button" at bounding box center [1103, 369] width 7 height 7
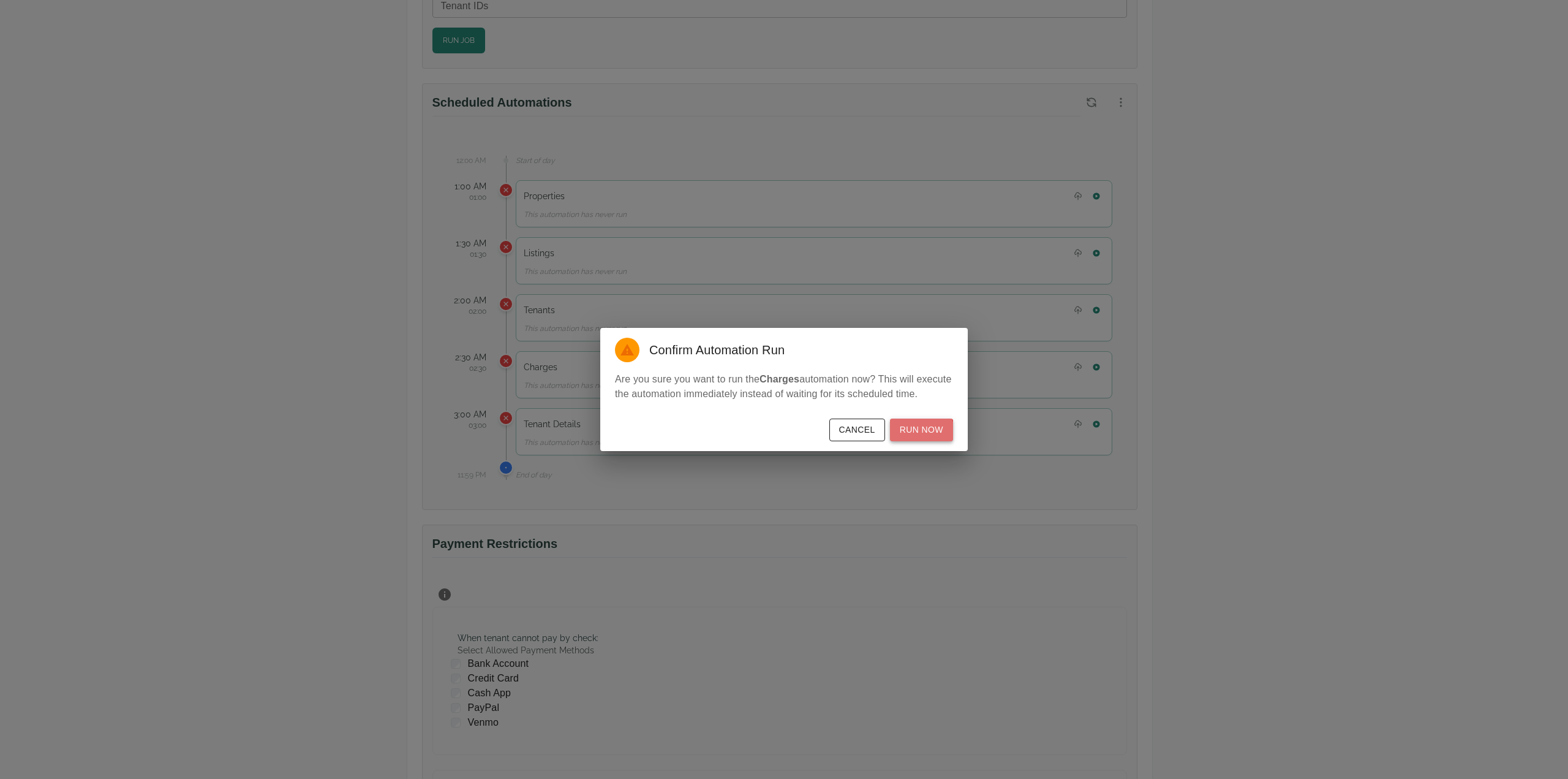
click at [924, 435] on button "Run Now" at bounding box center [921, 430] width 63 height 23
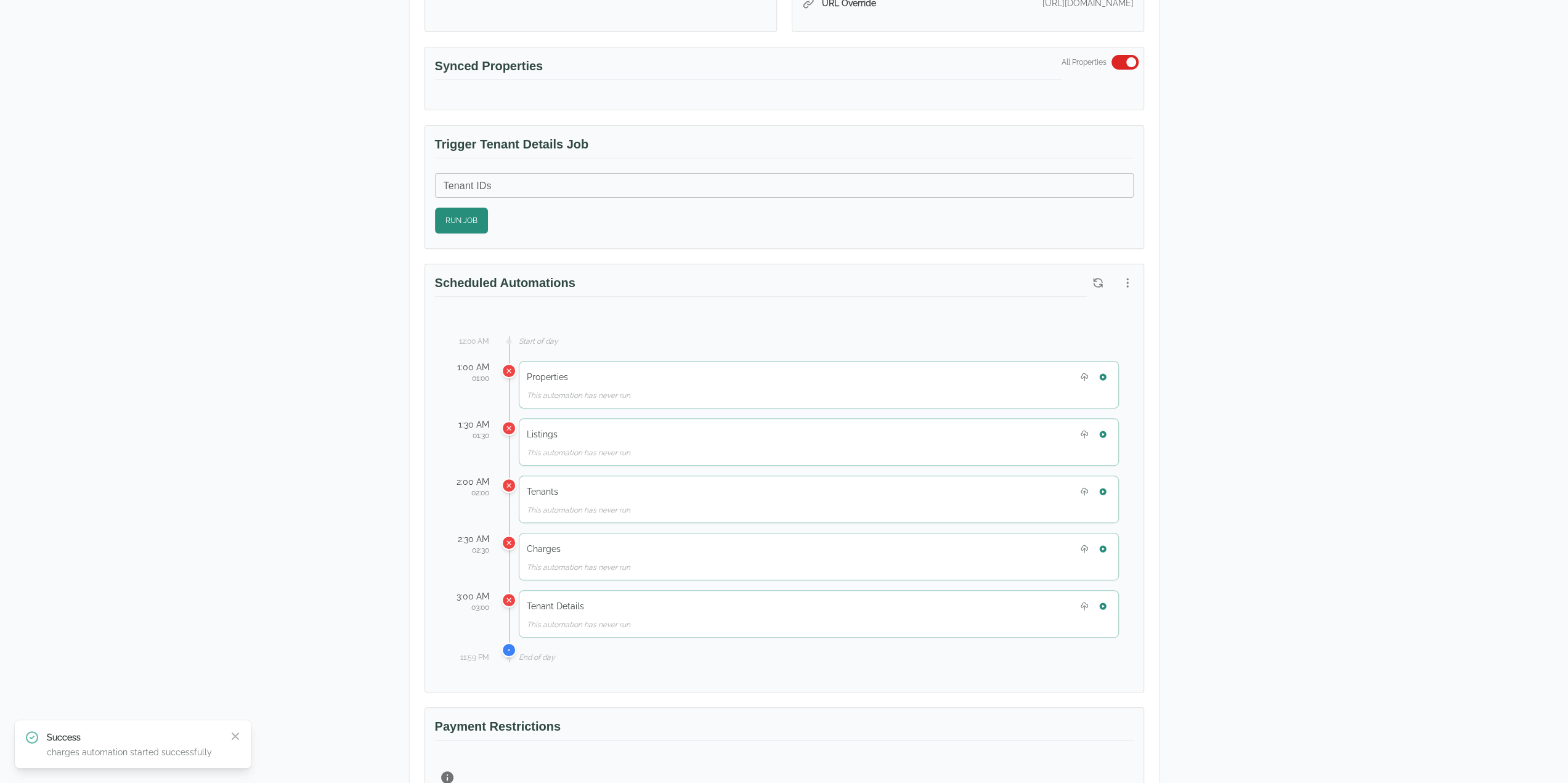
scroll to position [370, 0]
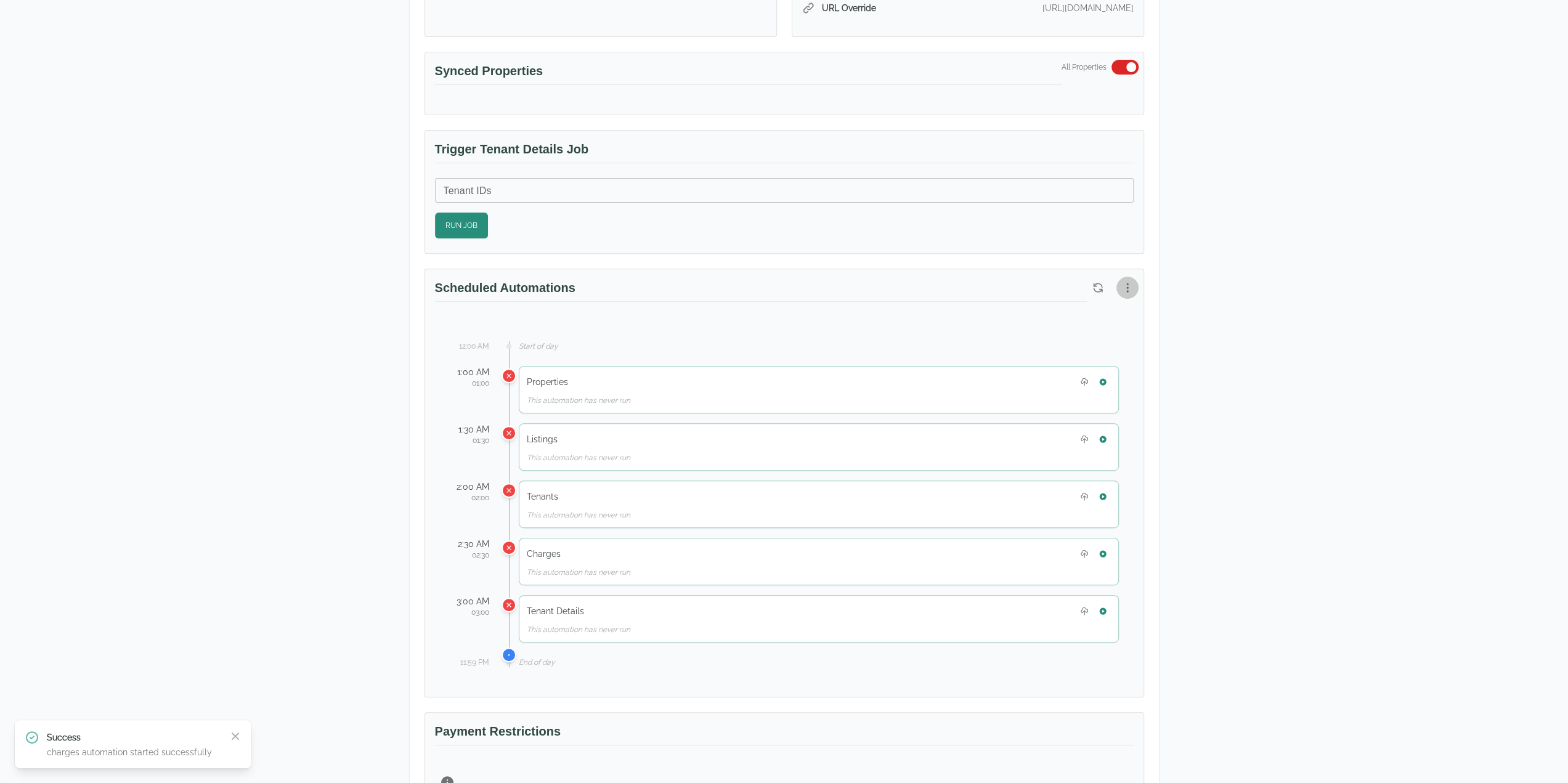
click at [1129, 277] on button "button" at bounding box center [1127, 288] width 22 height 22
click at [1106, 338] on span "View Automation History" at bounding box center [1068, 333] width 109 height 15
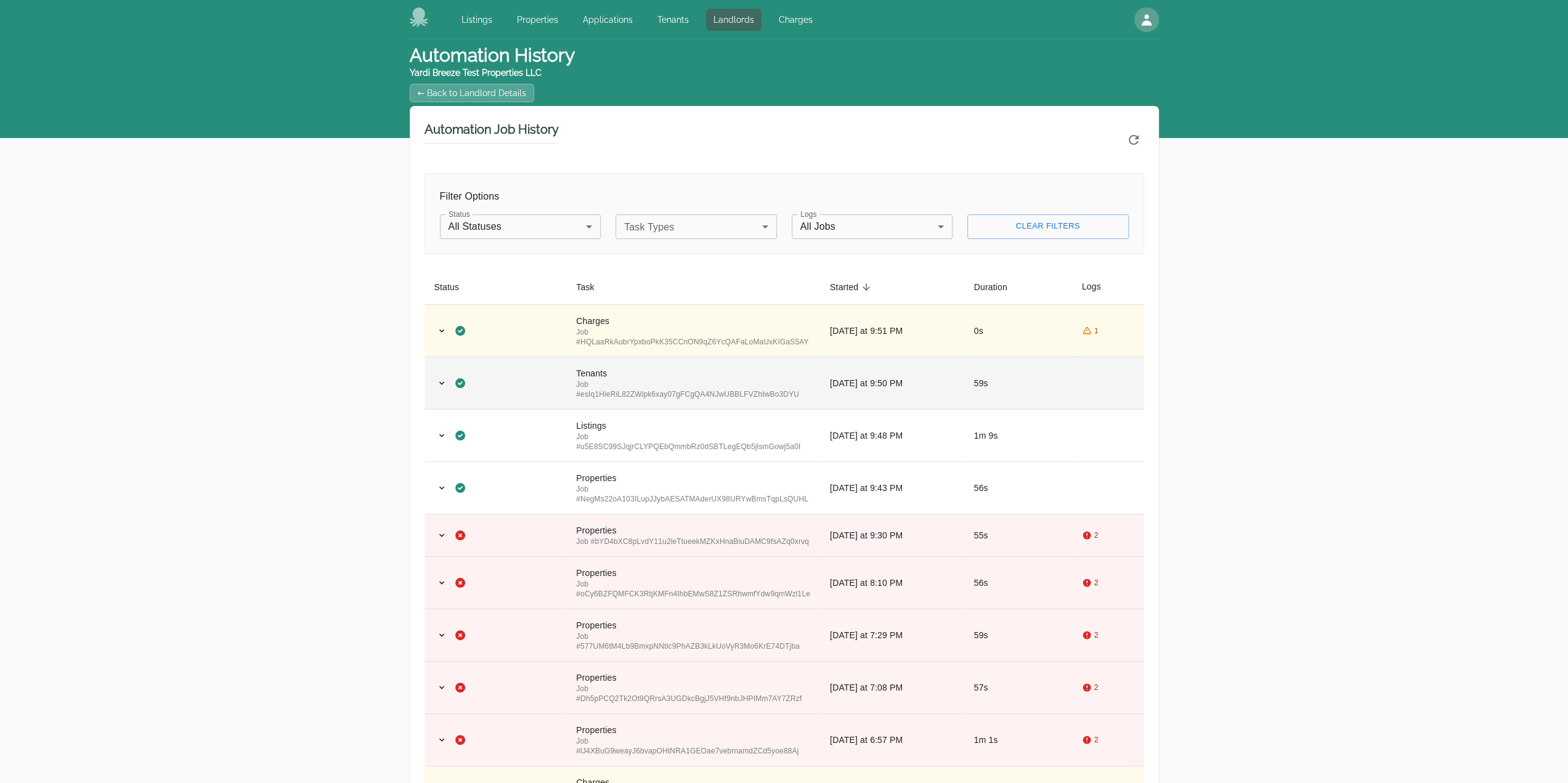
click at [538, 370] on td at bounding box center [495, 383] width 143 height 52
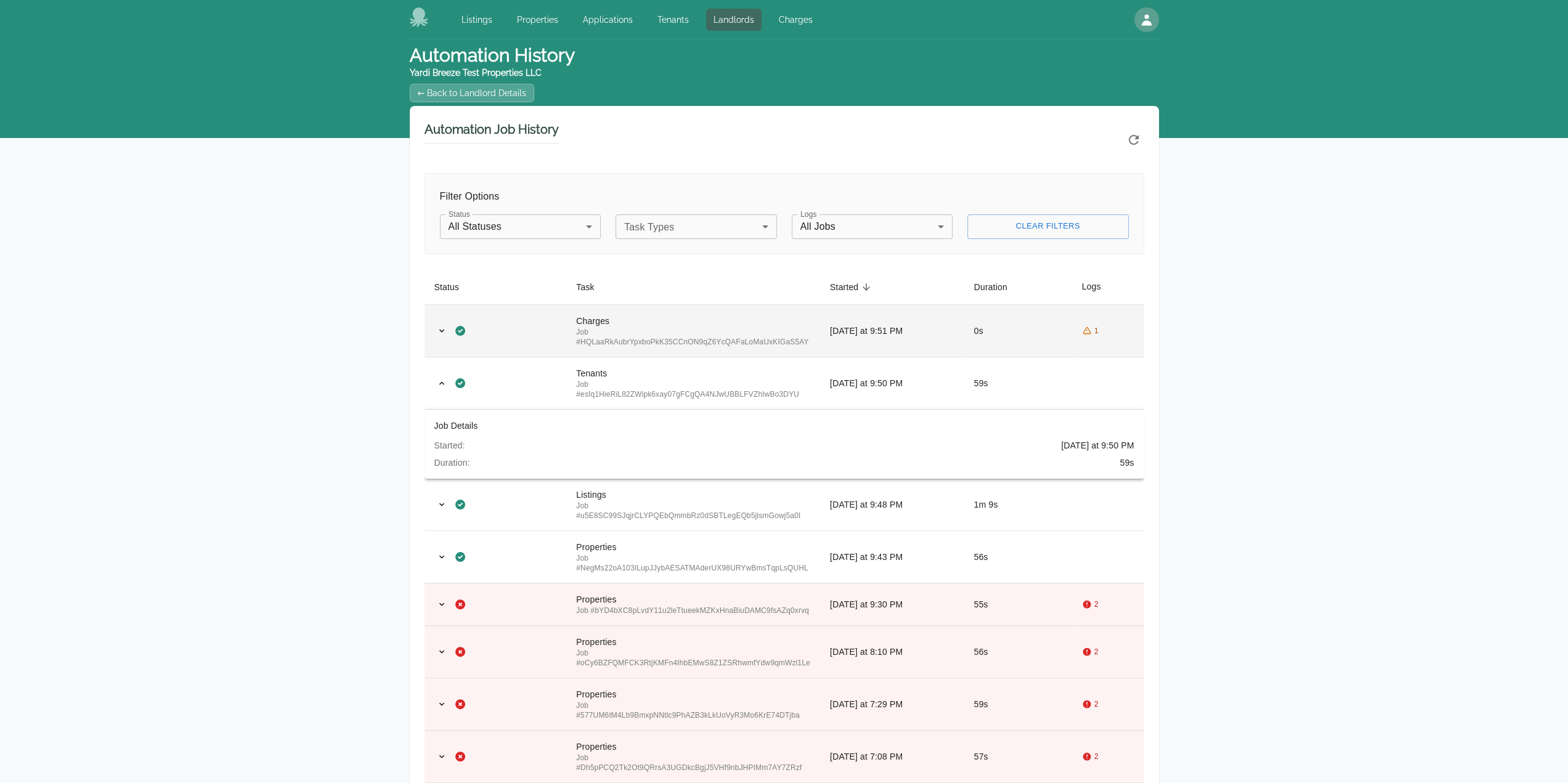
click at [537, 336] on div at bounding box center [495, 331] width 122 height 15
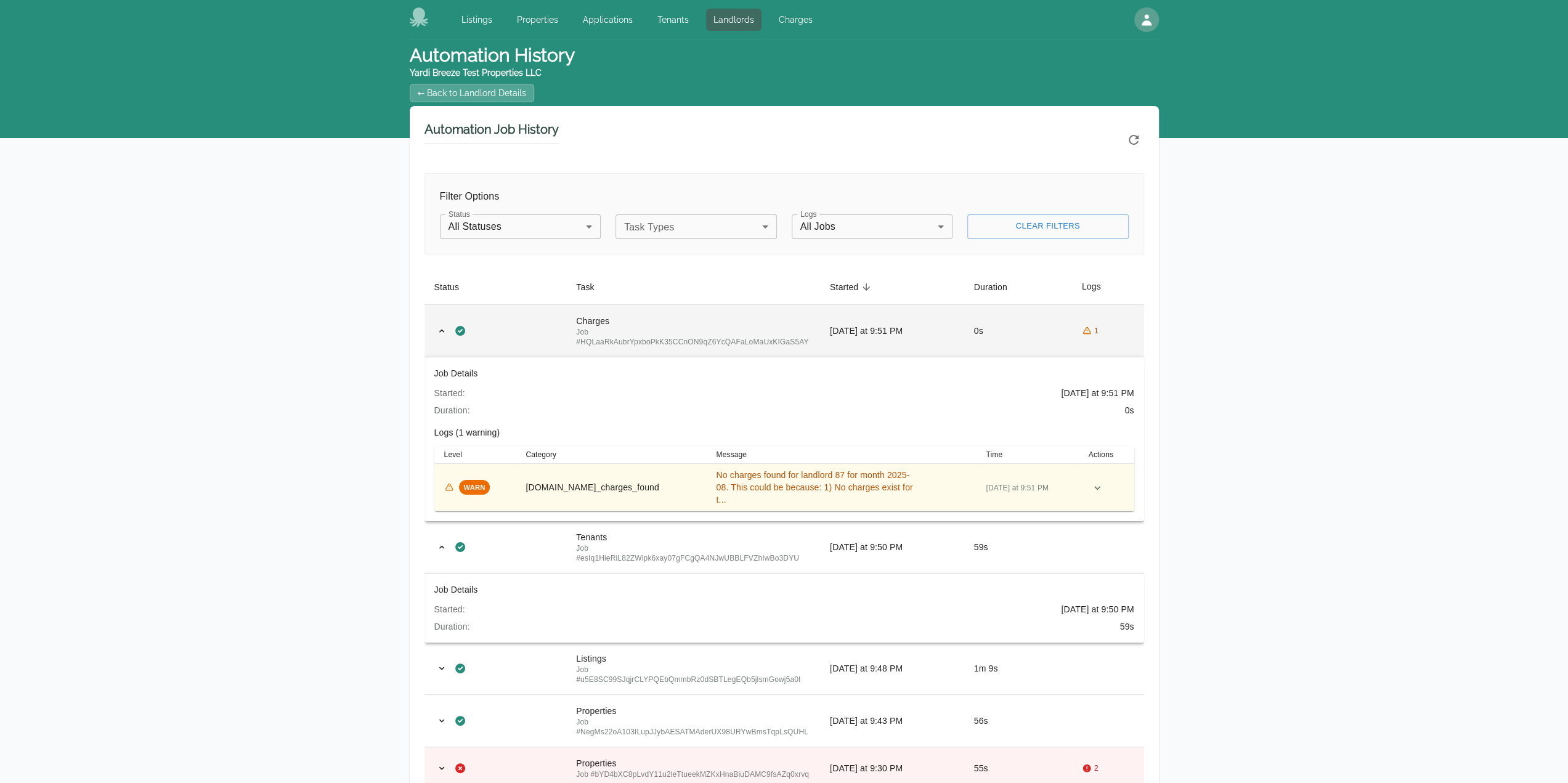
click at [537, 336] on div at bounding box center [495, 331] width 122 height 15
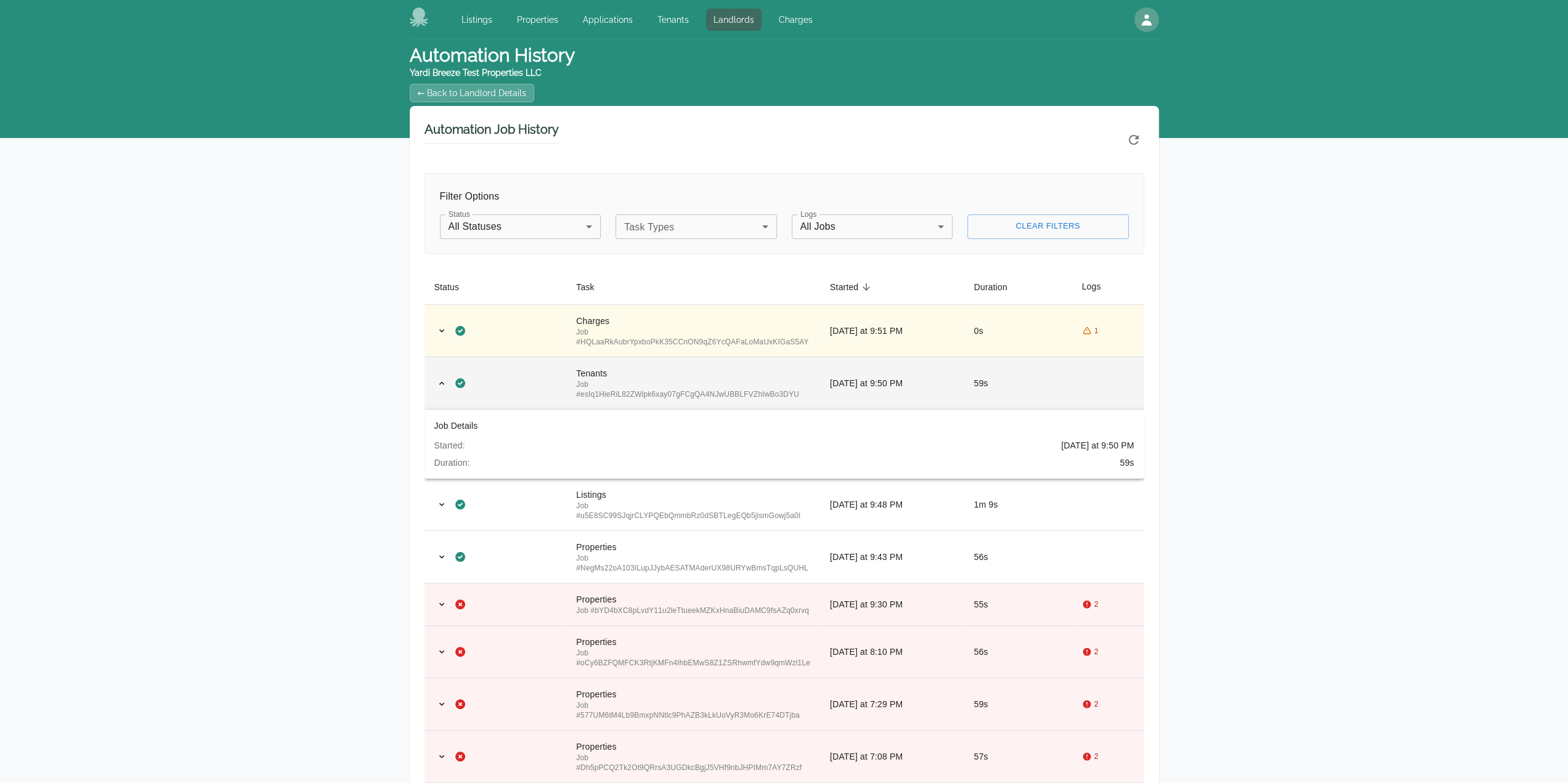
click at [540, 375] on div at bounding box center [495, 383] width 122 height 15
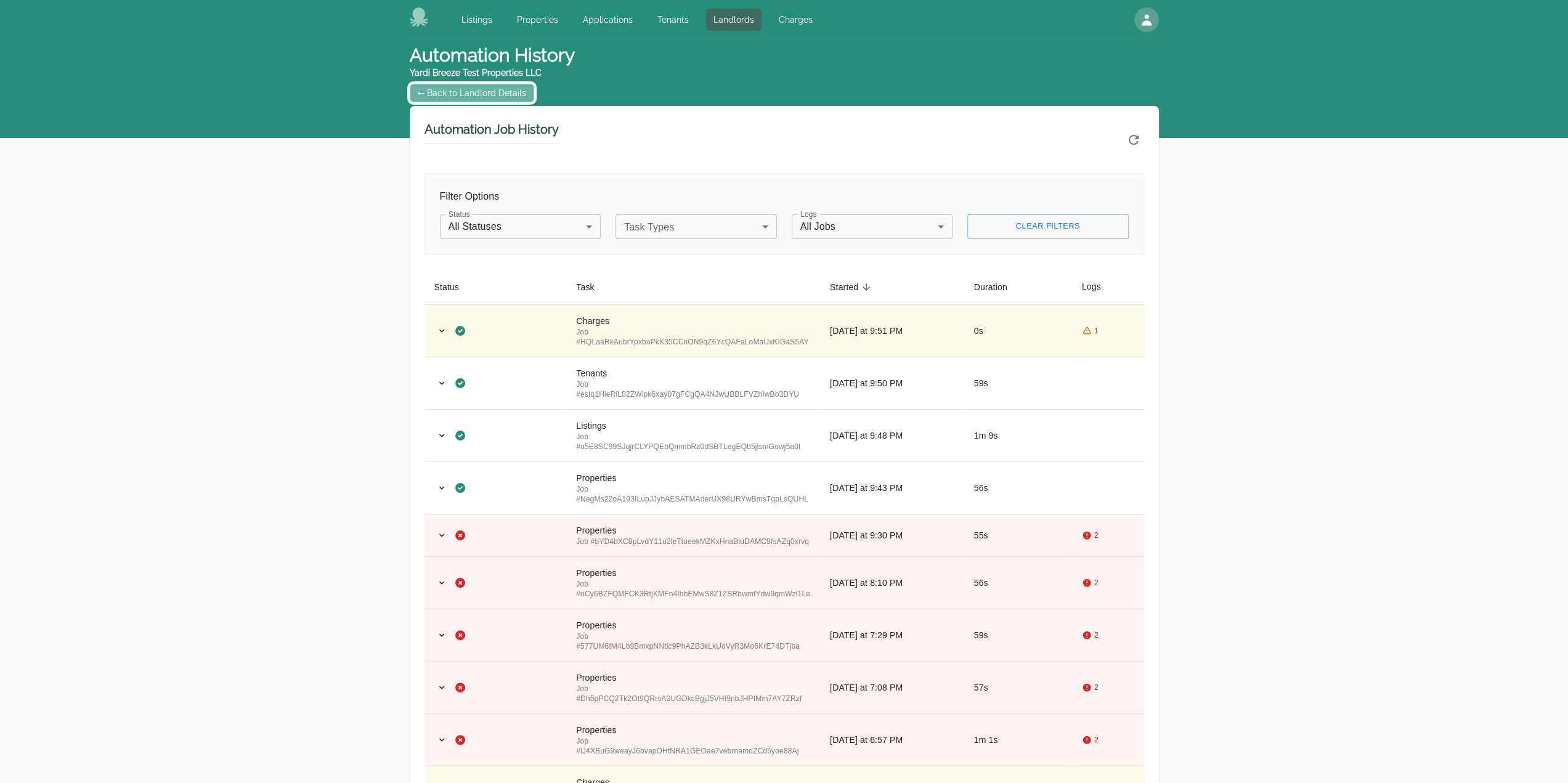
click at [479, 94] on link "← Back to Landlord Details" at bounding box center [473, 93] width 125 height 19
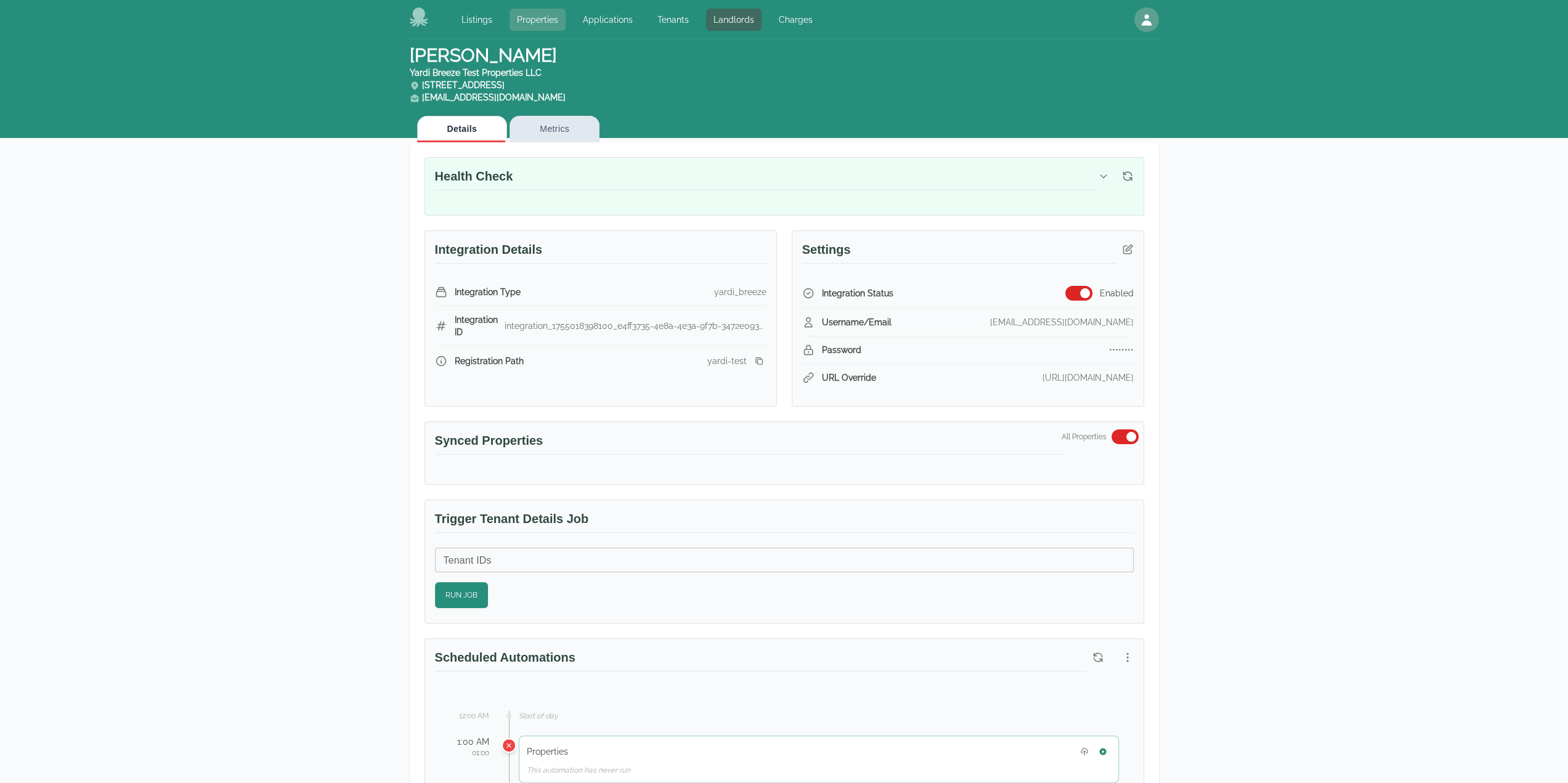
click at [549, 25] on link "Properties" at bounding box center [538, 19] width 56 height 22
